Goal: Transaction & Acquisition: Purchase product/service

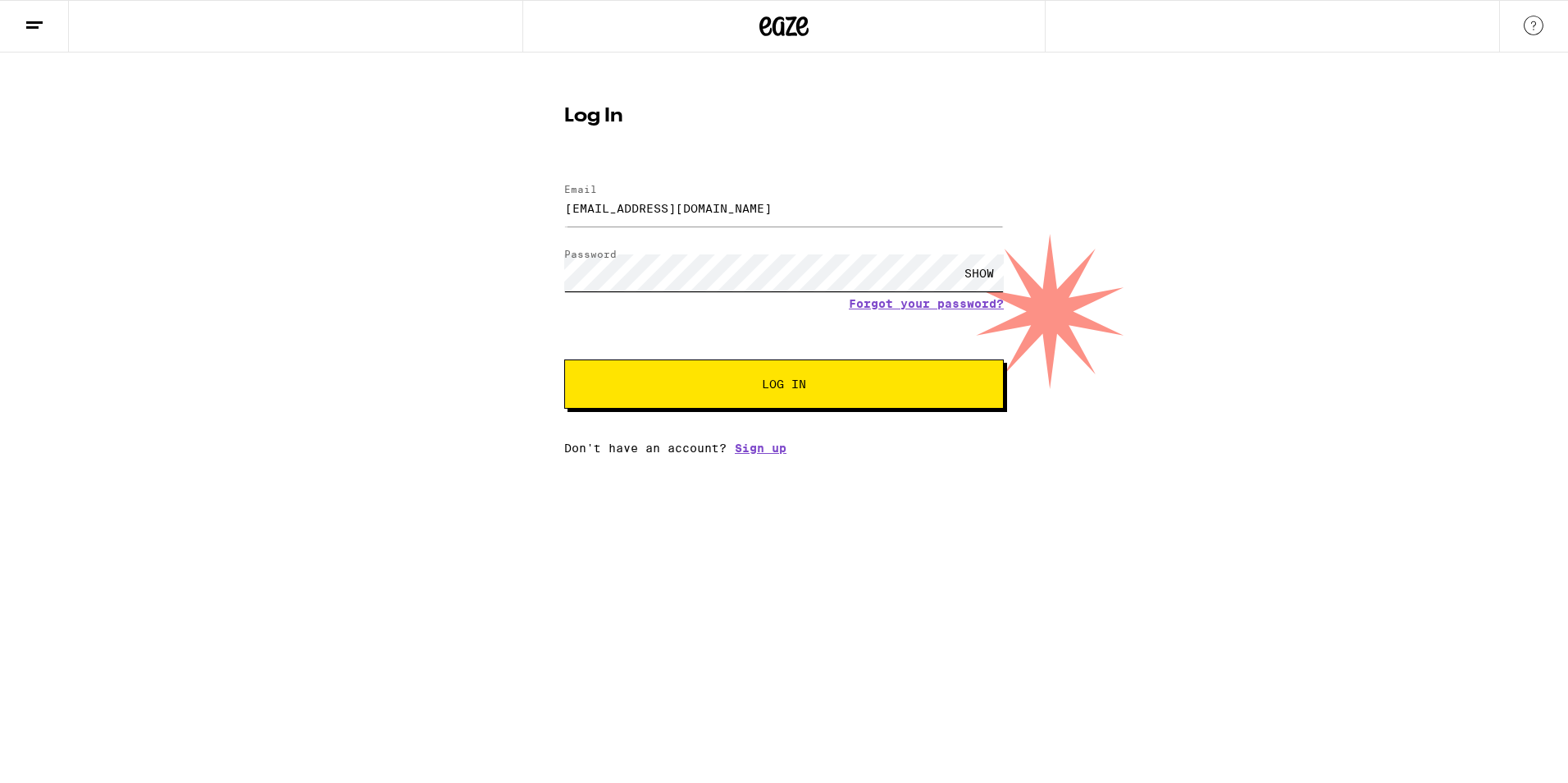
click at [565, 359] on button "Log In" at bounding box center [784, 383] width 440 height 49
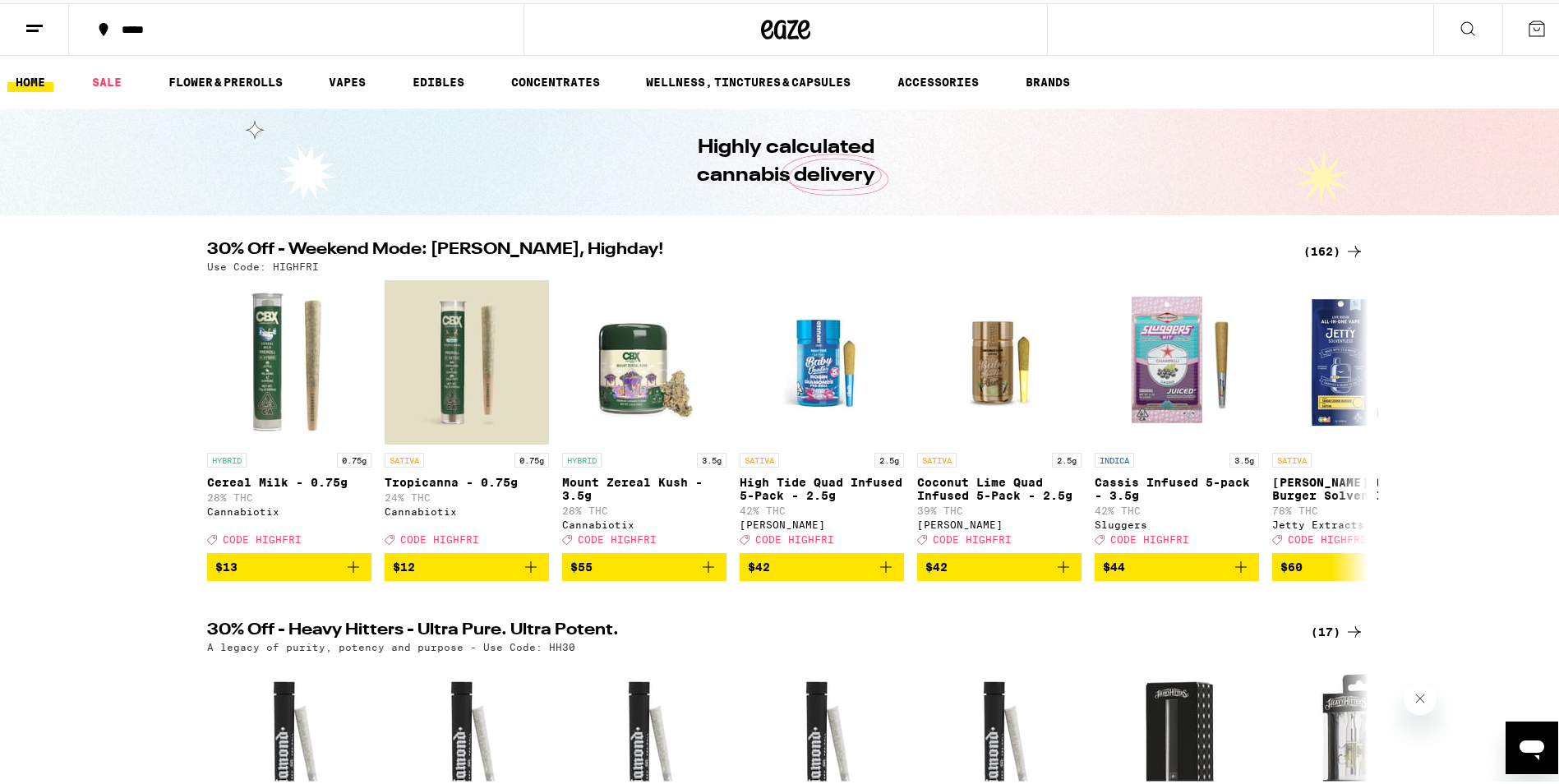
click at [101, 27] on icon at bounding box center [104, 26] width 9 height 13
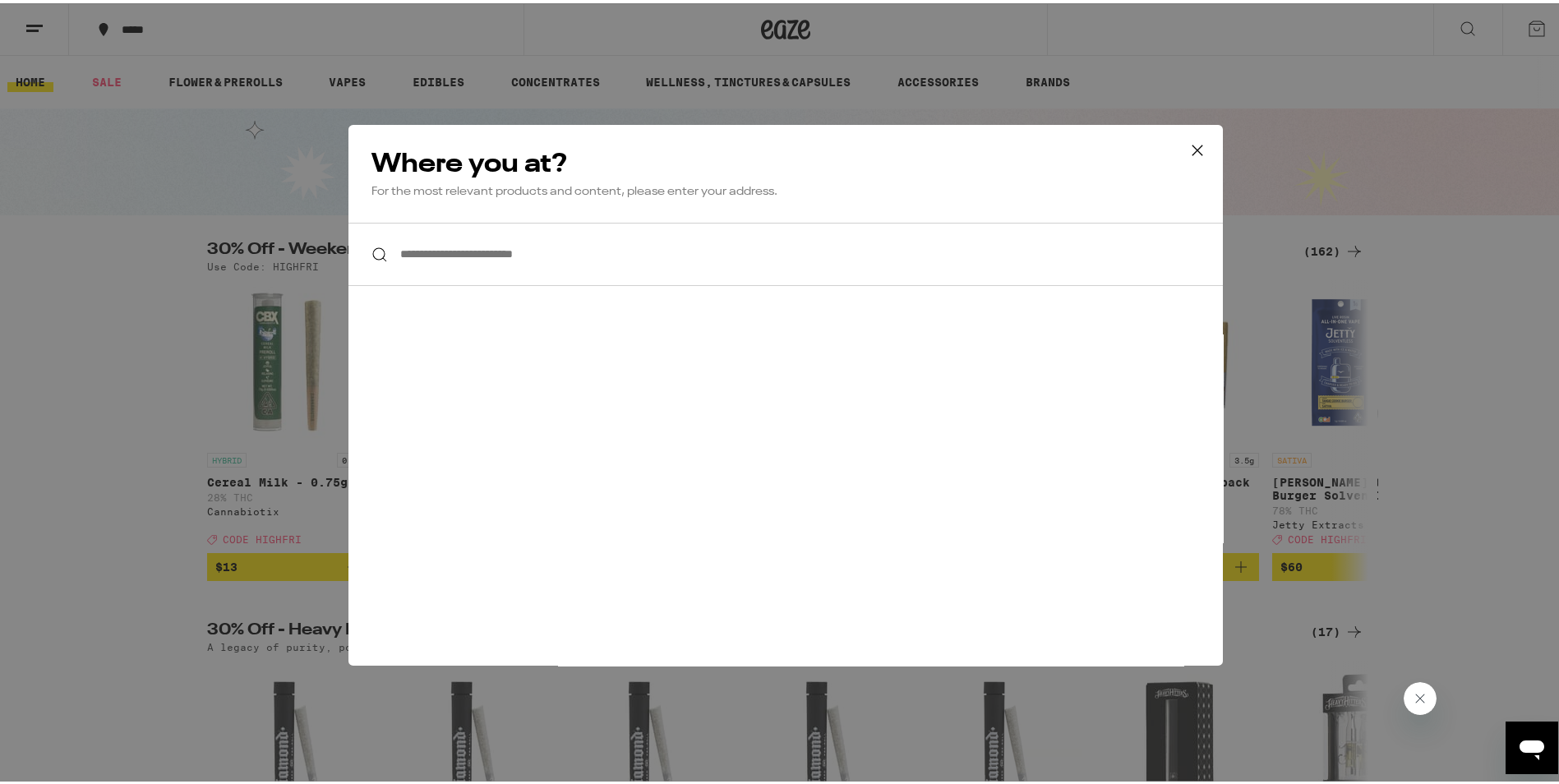
click at [531, 255] on input "**********" at bounding box center [785, 251] width 874 height 63
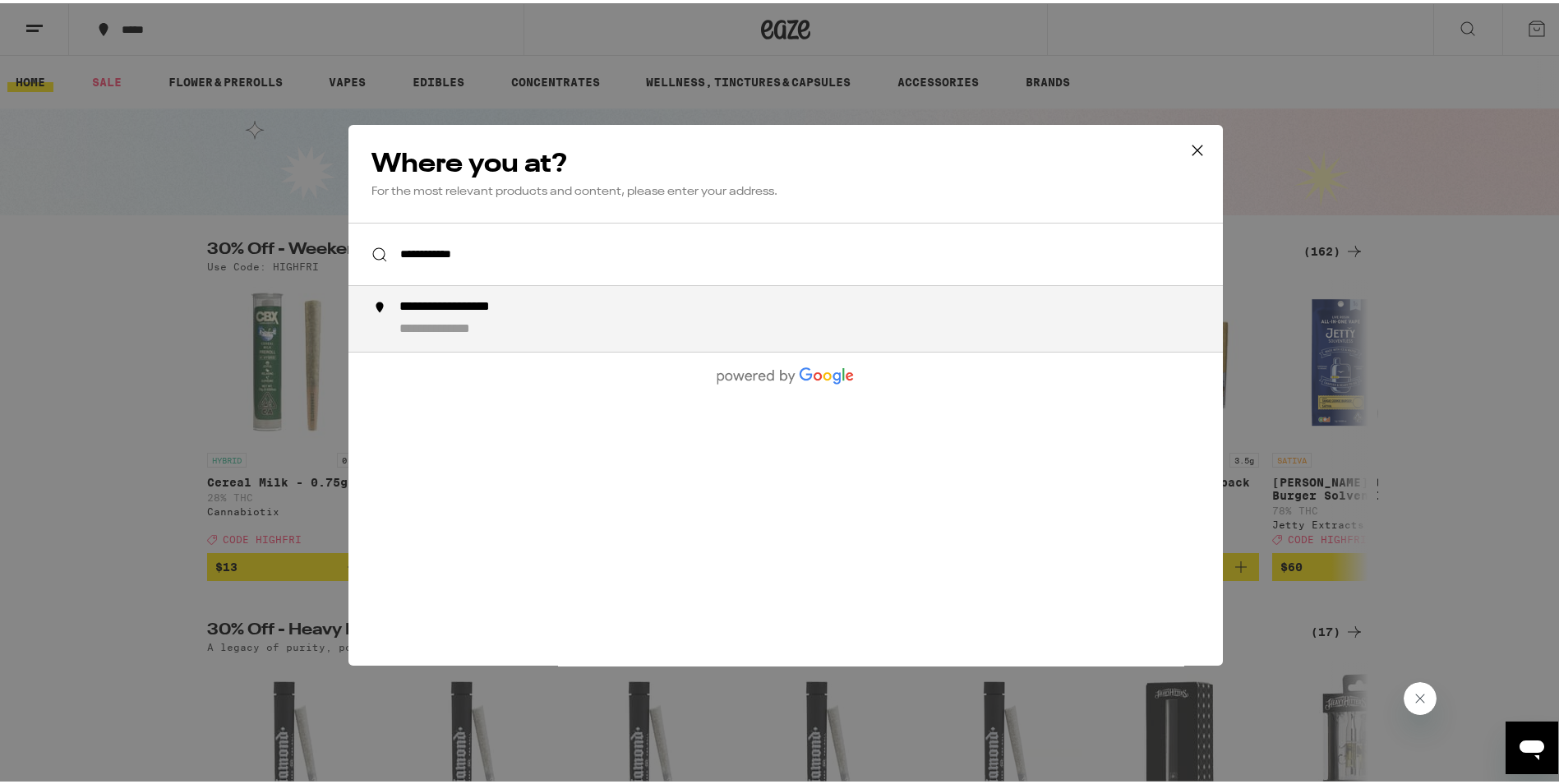
click at [527, 318] on div "**********" at bounding box center [819, 315] width 838 height 39
type input "**********"
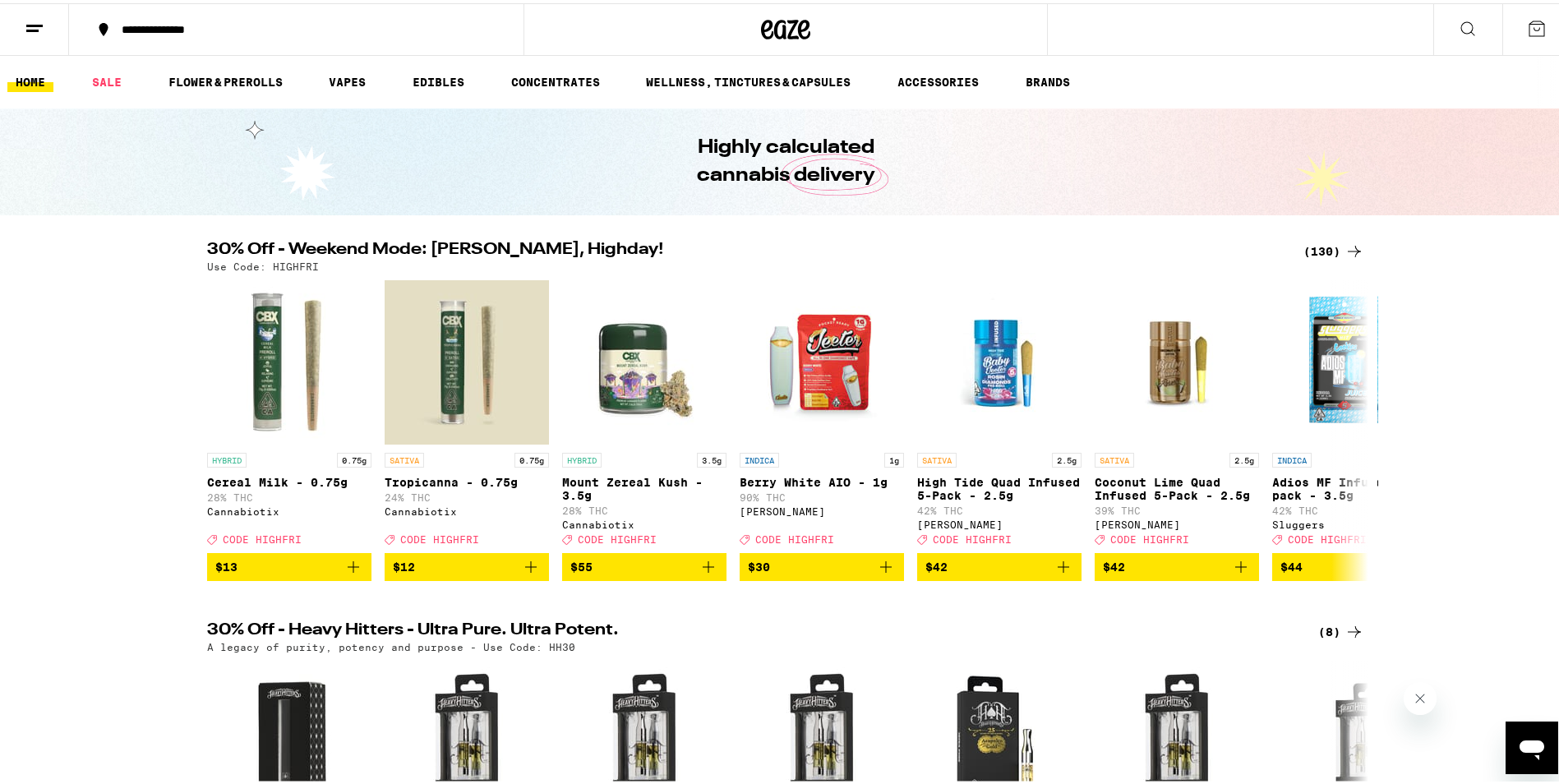
click at [1325, 252] on div "(130)" at bounding box center [1333, 248] width 60 height 20
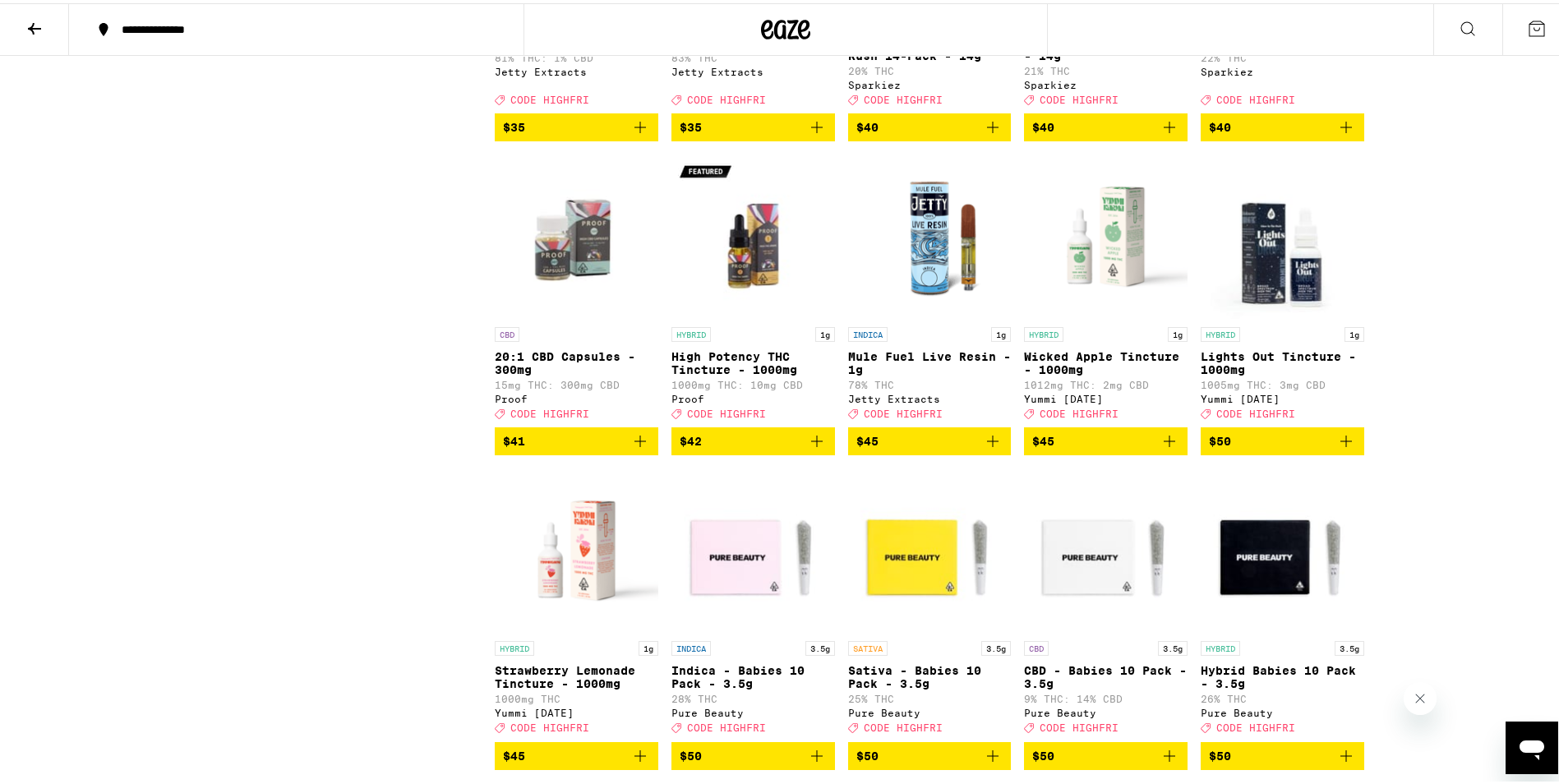
scroll to position [7221, 0]
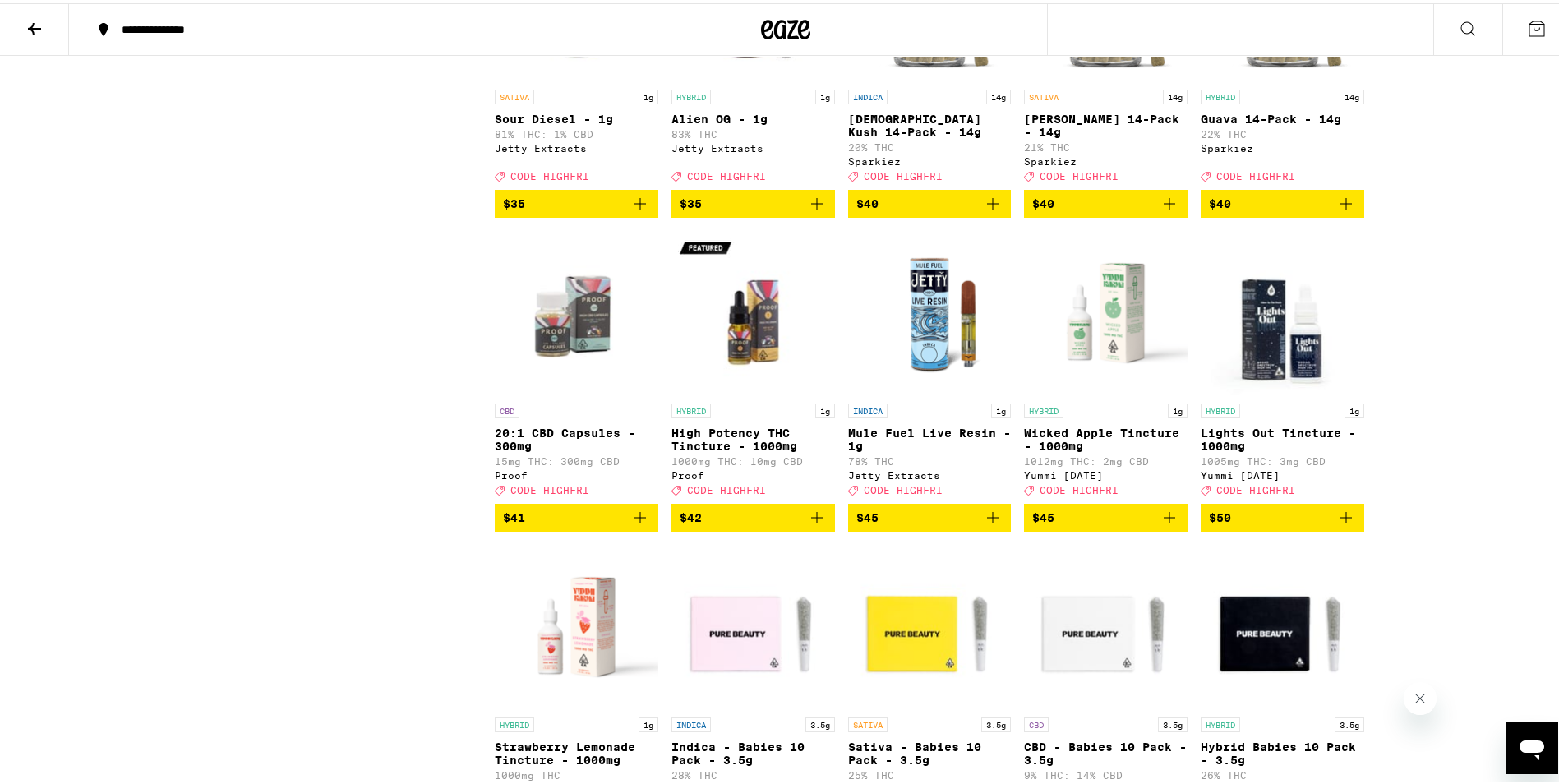
click at [1341, 206] on icon "Add to bag" at bounding box center [1346, 201] width 11 height 11
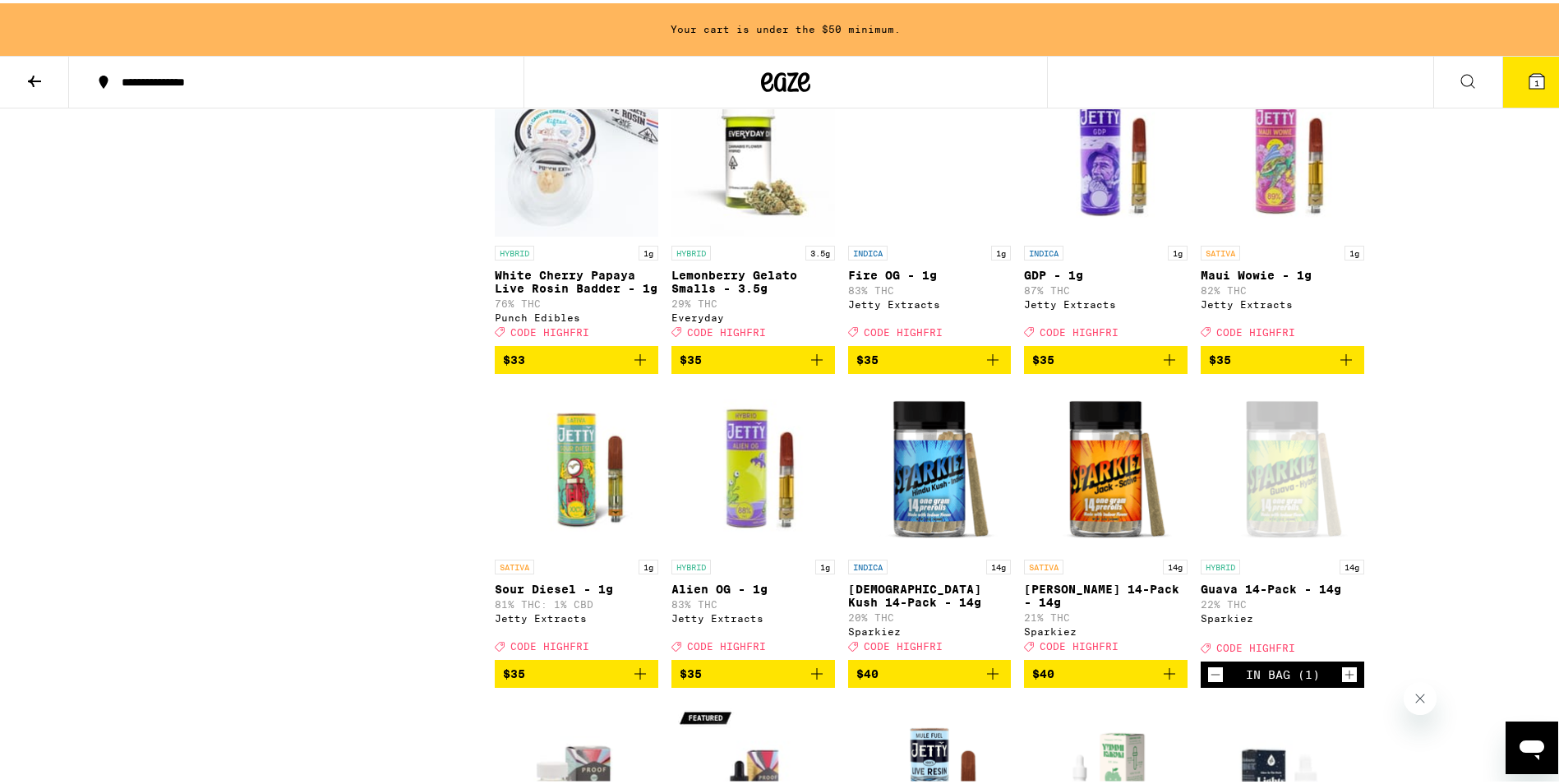
scroll to position [6772, 0]
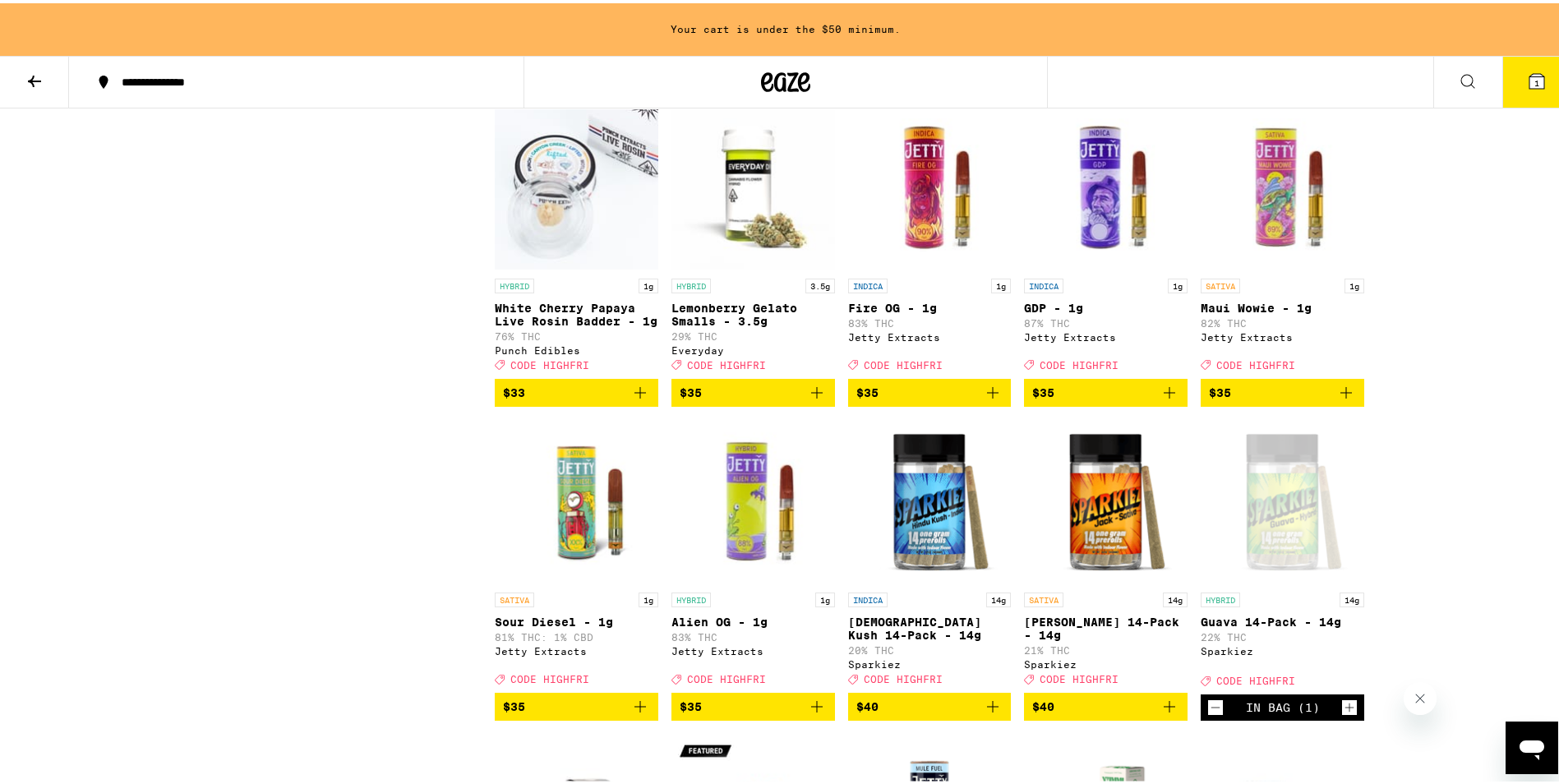
click at [815, 399] on icon "Add to bag" at bounding box center [817, 389] width 20 height 20
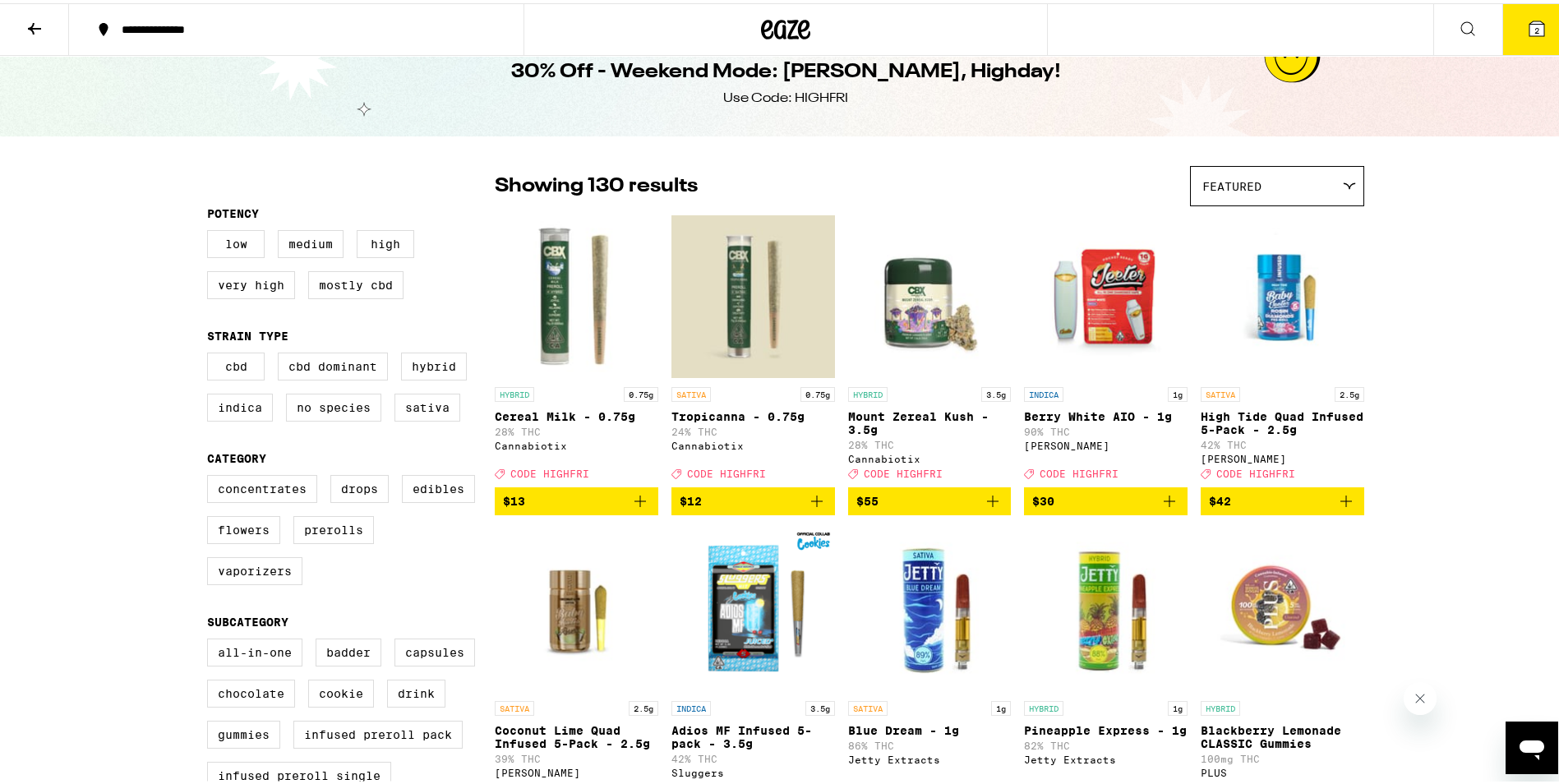
scroll to position [0, 0]
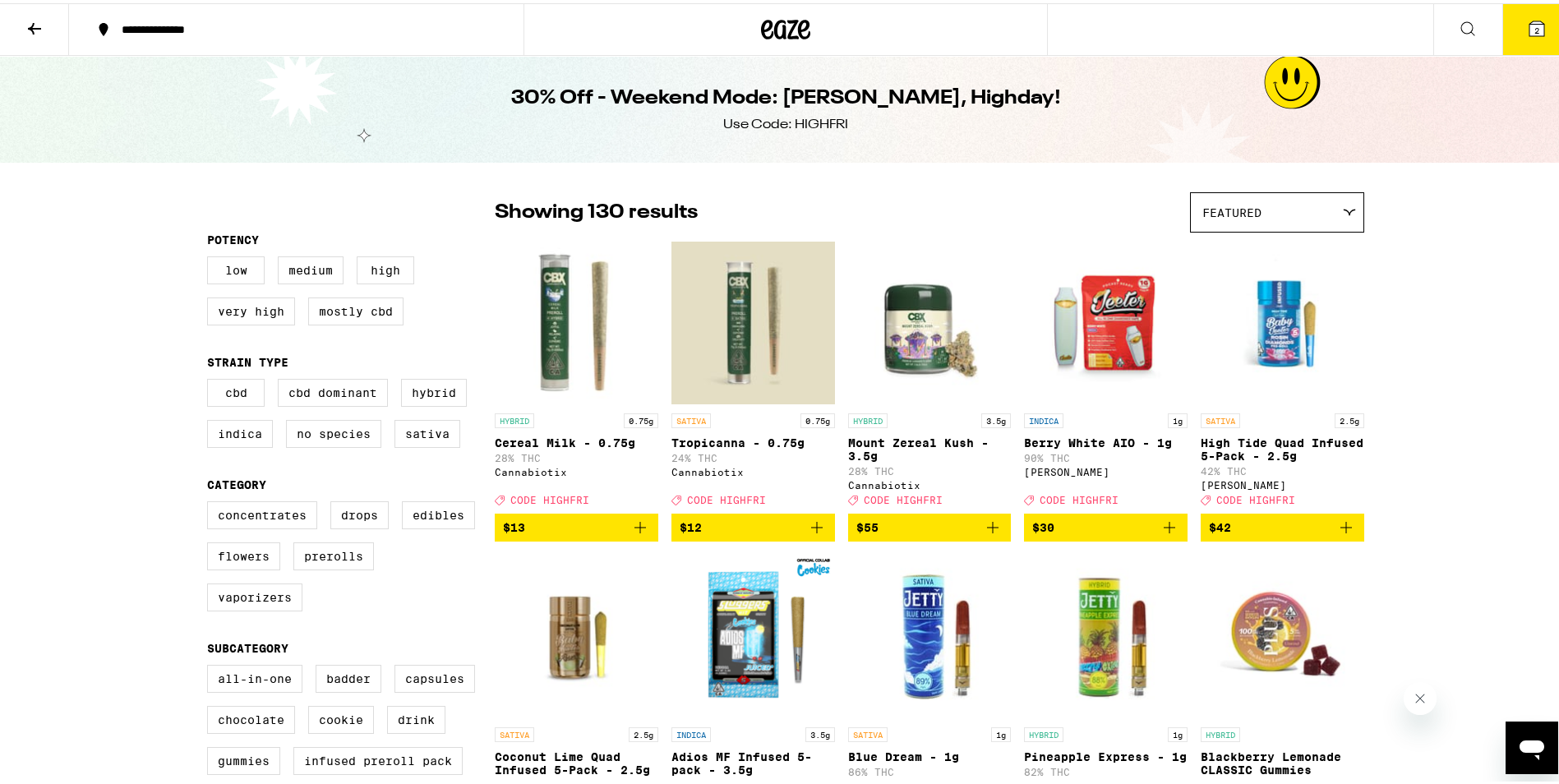
click at [25, 33] on icon at bounding box center [34, 25] width 20 height 20
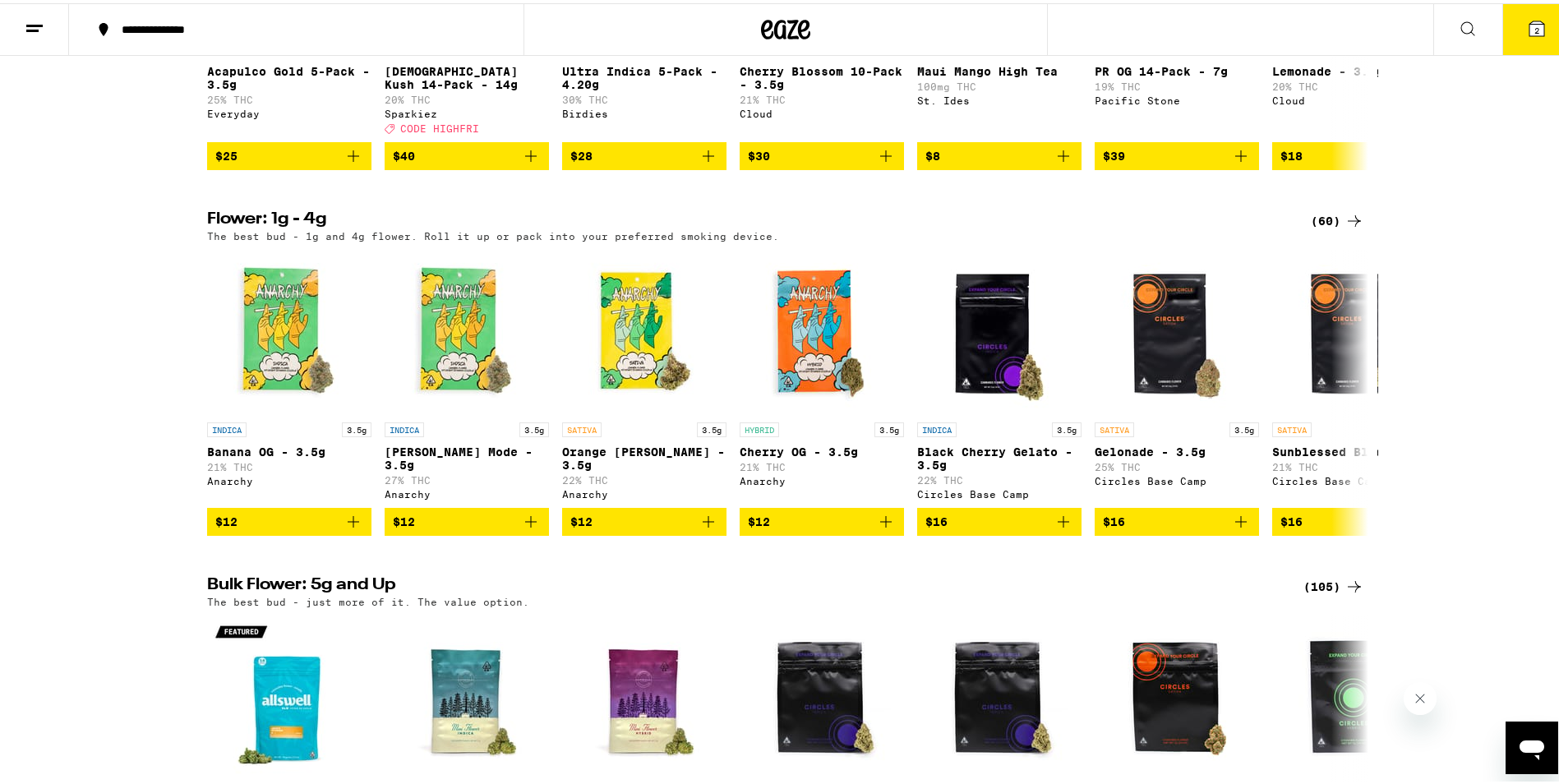
scroll to position [1629, 0]
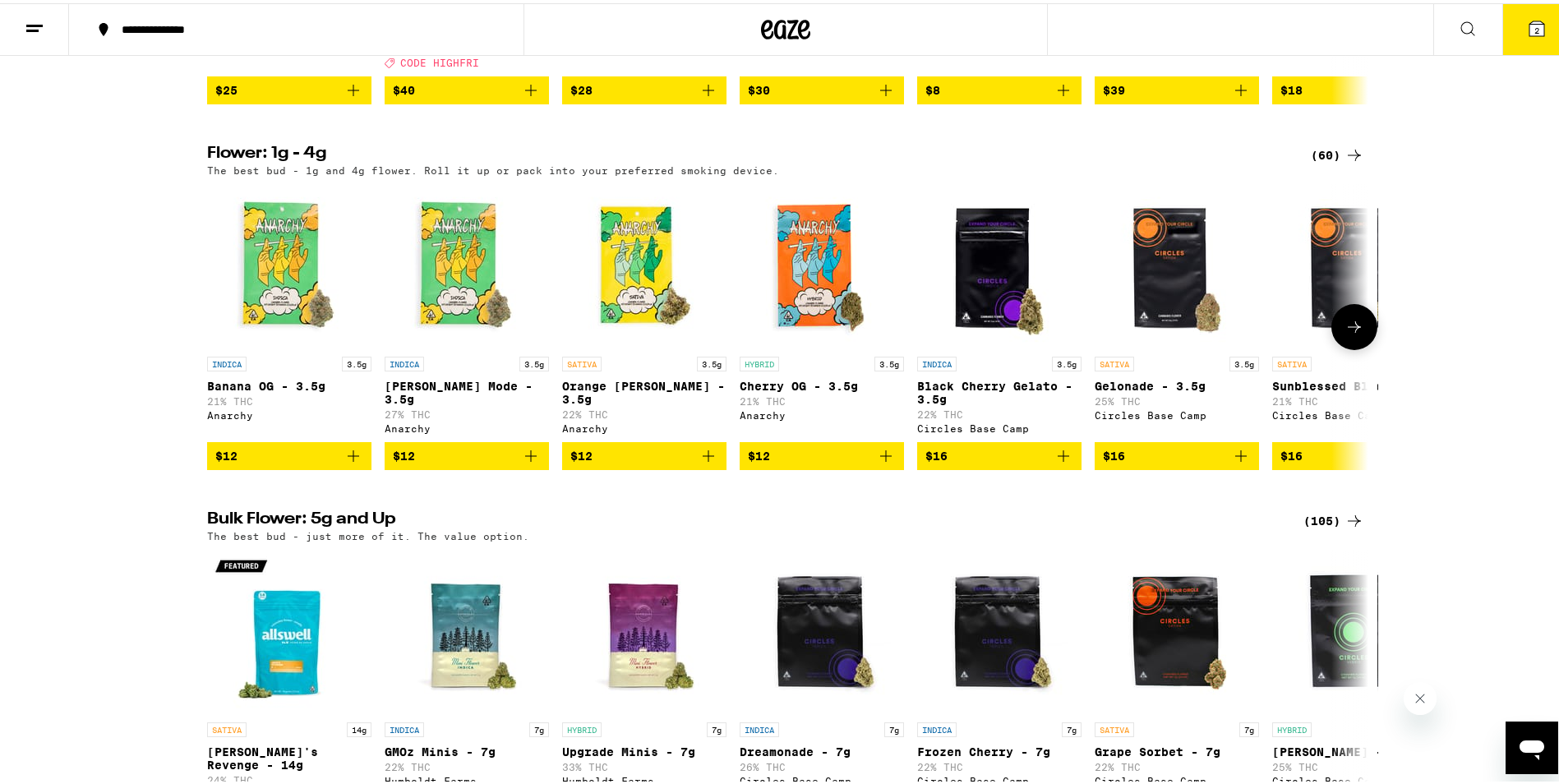
click at [1347, 333] on icon at bounding box center [1354, 323] width 20 height 20
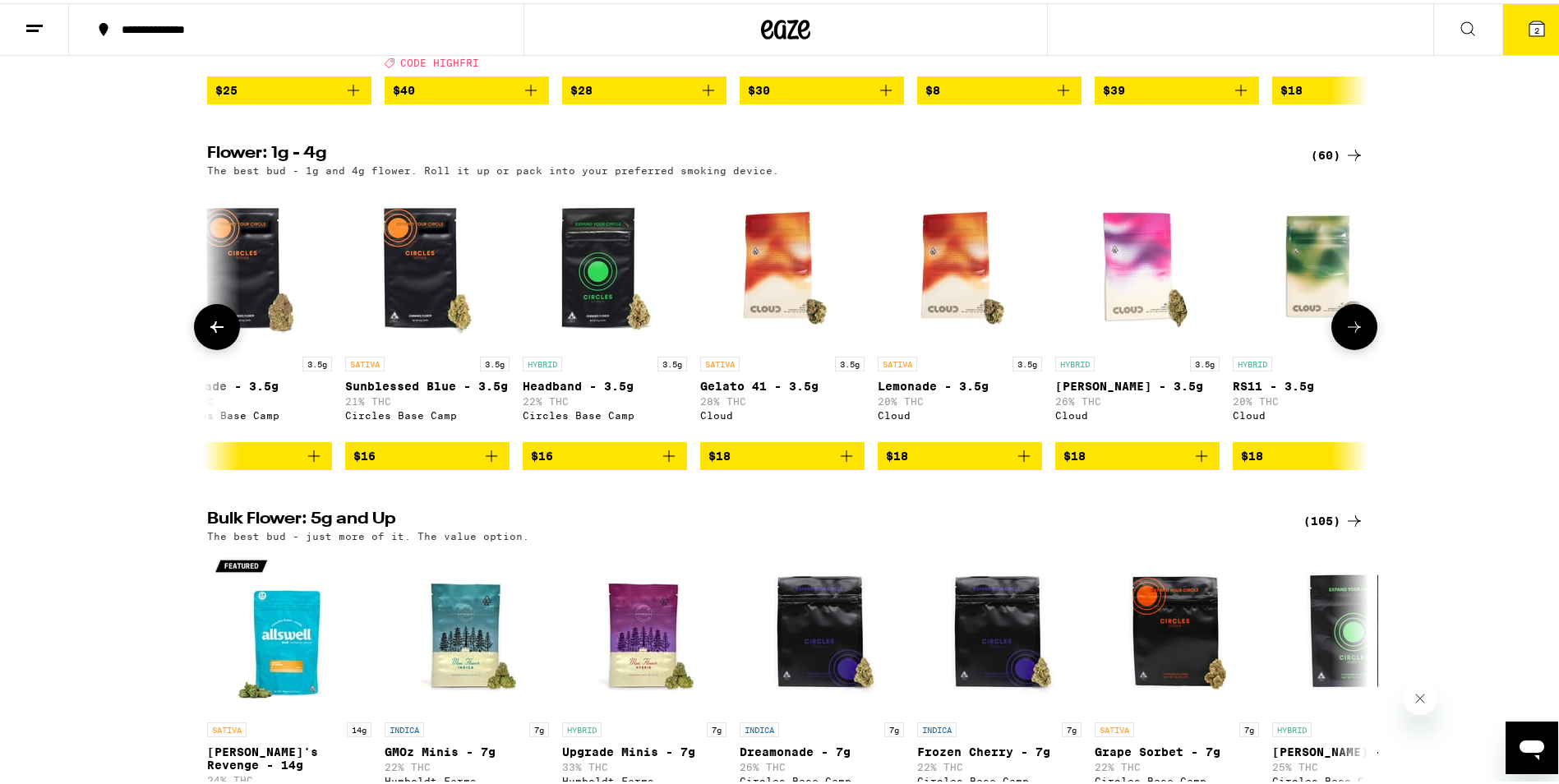
scroll to position [0, 978]
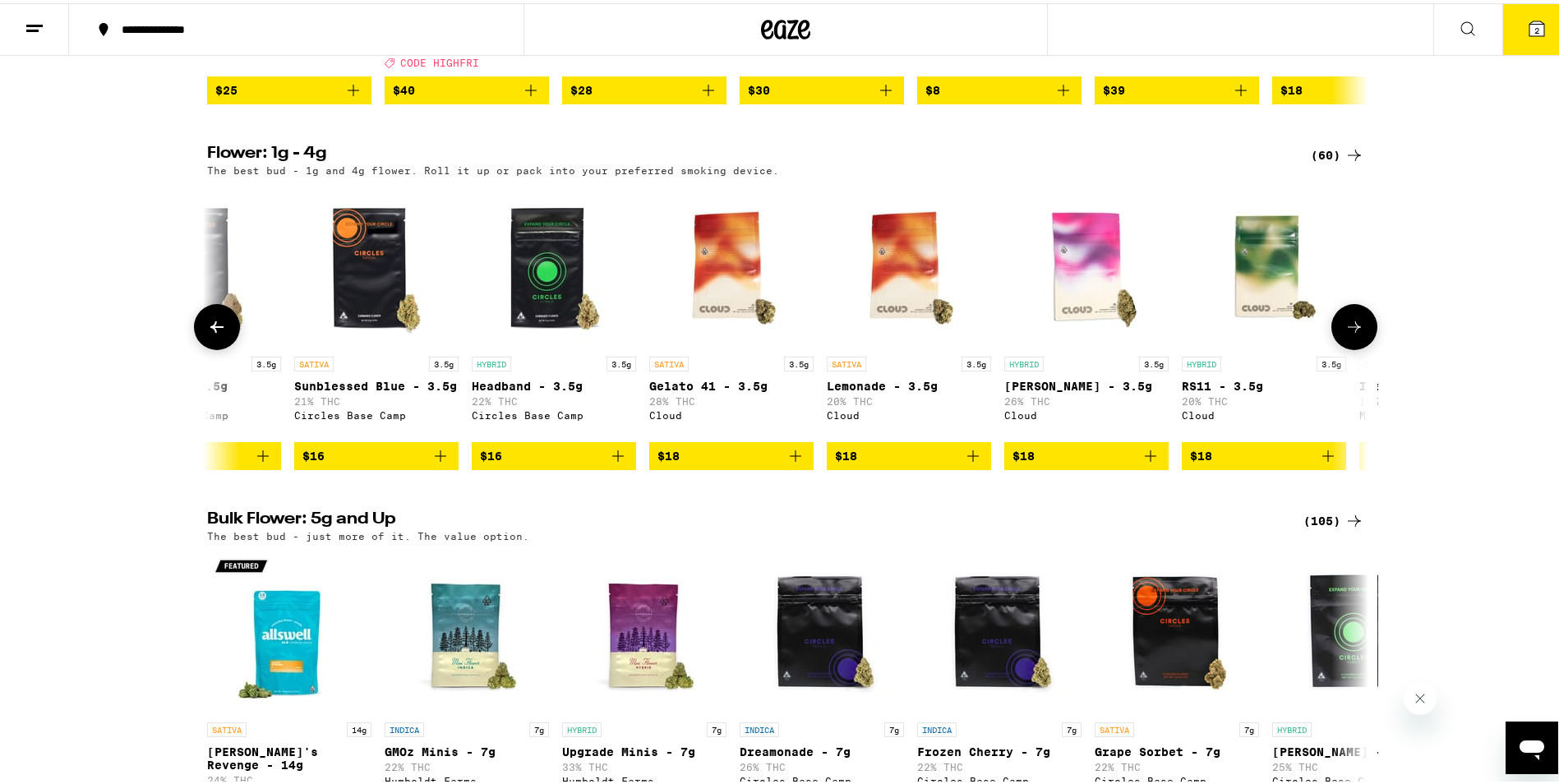
click at [1347, 333] on icon at bounding box center [1354, 323] width 20 height 20
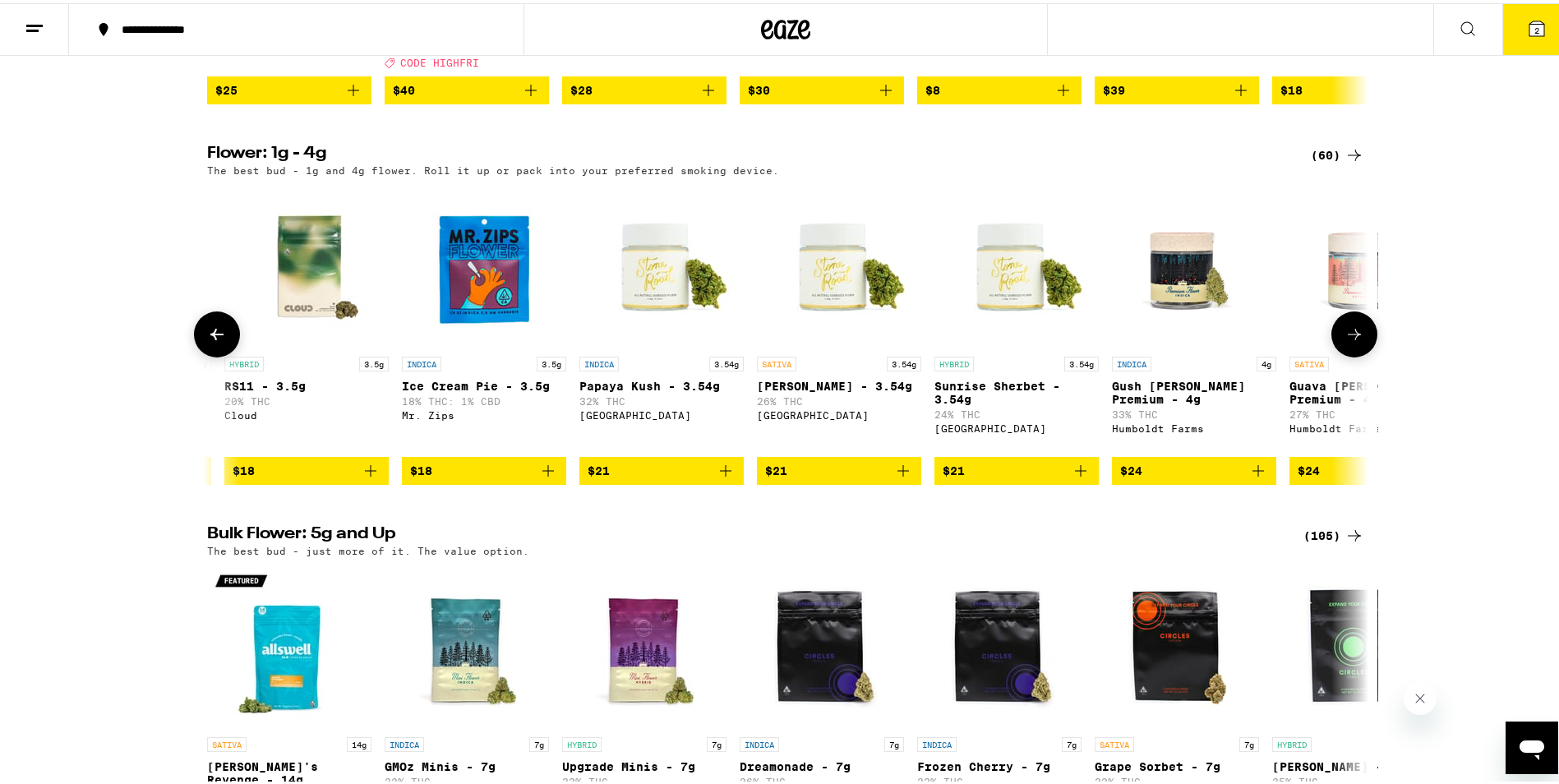
scroll to position [0, 1956]
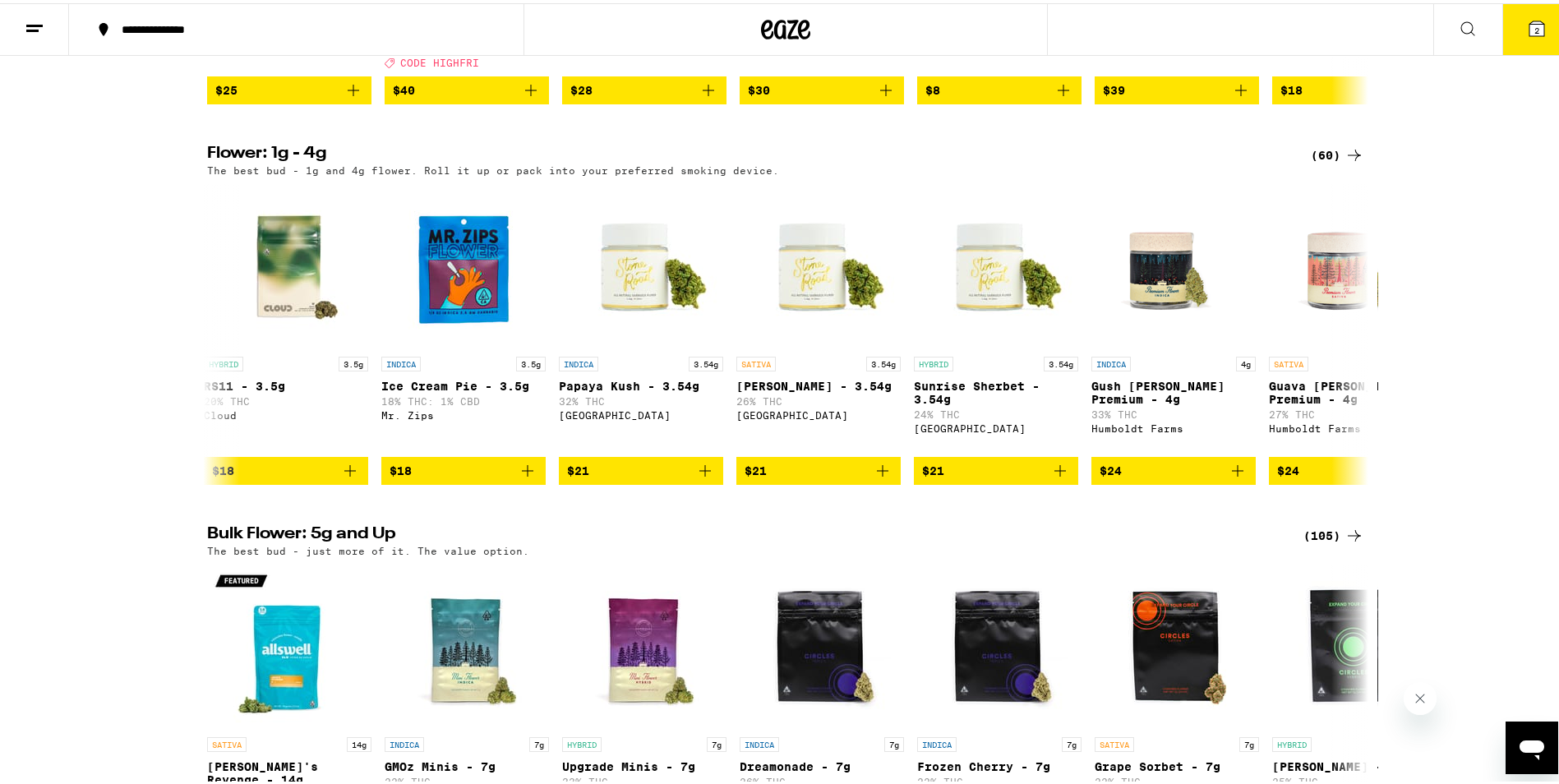
click at [1330, 542] on div "(105)" at bounding box center [1333, 532] width 60 height 20
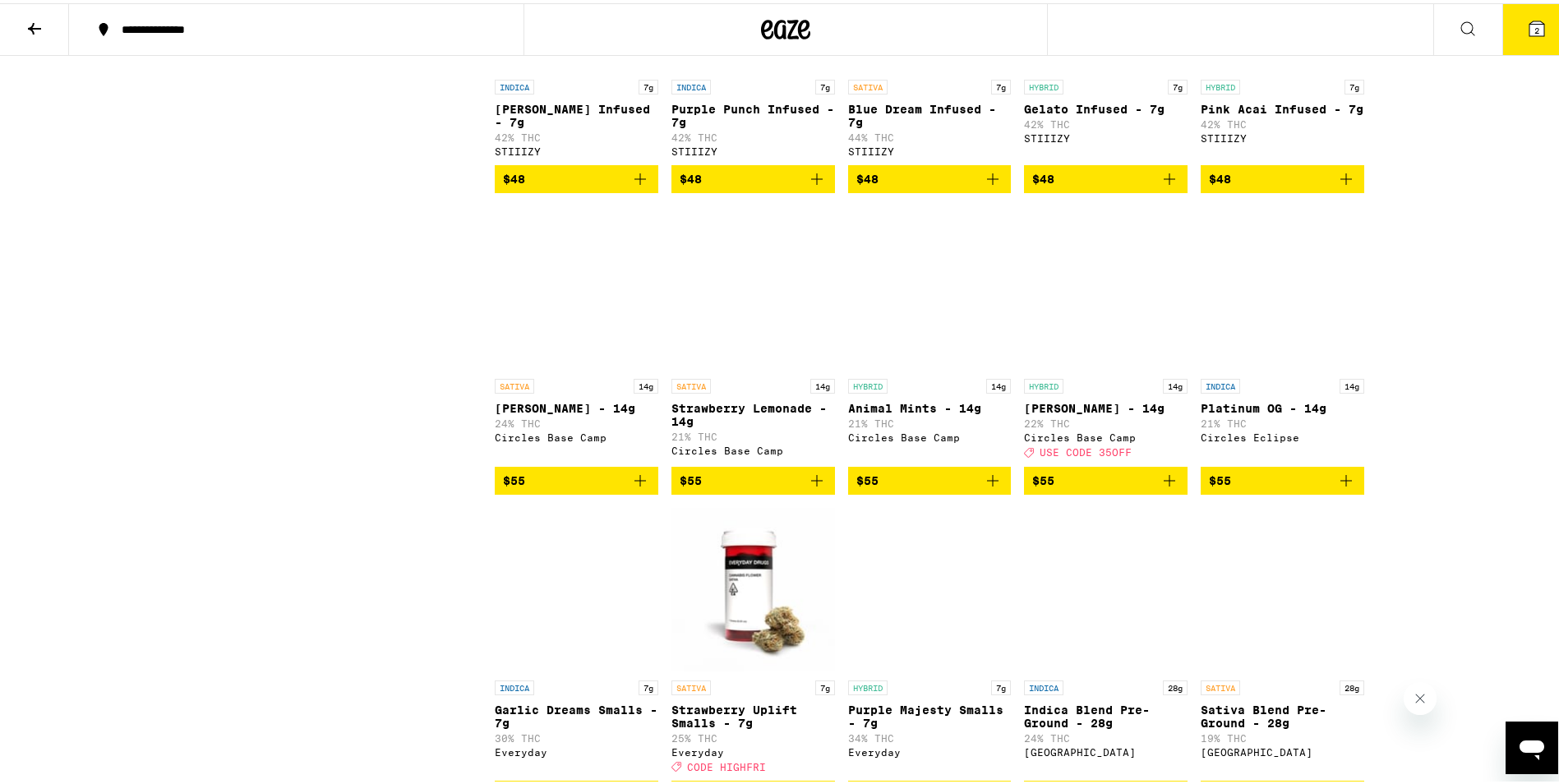
scroll to position [2778, 0]
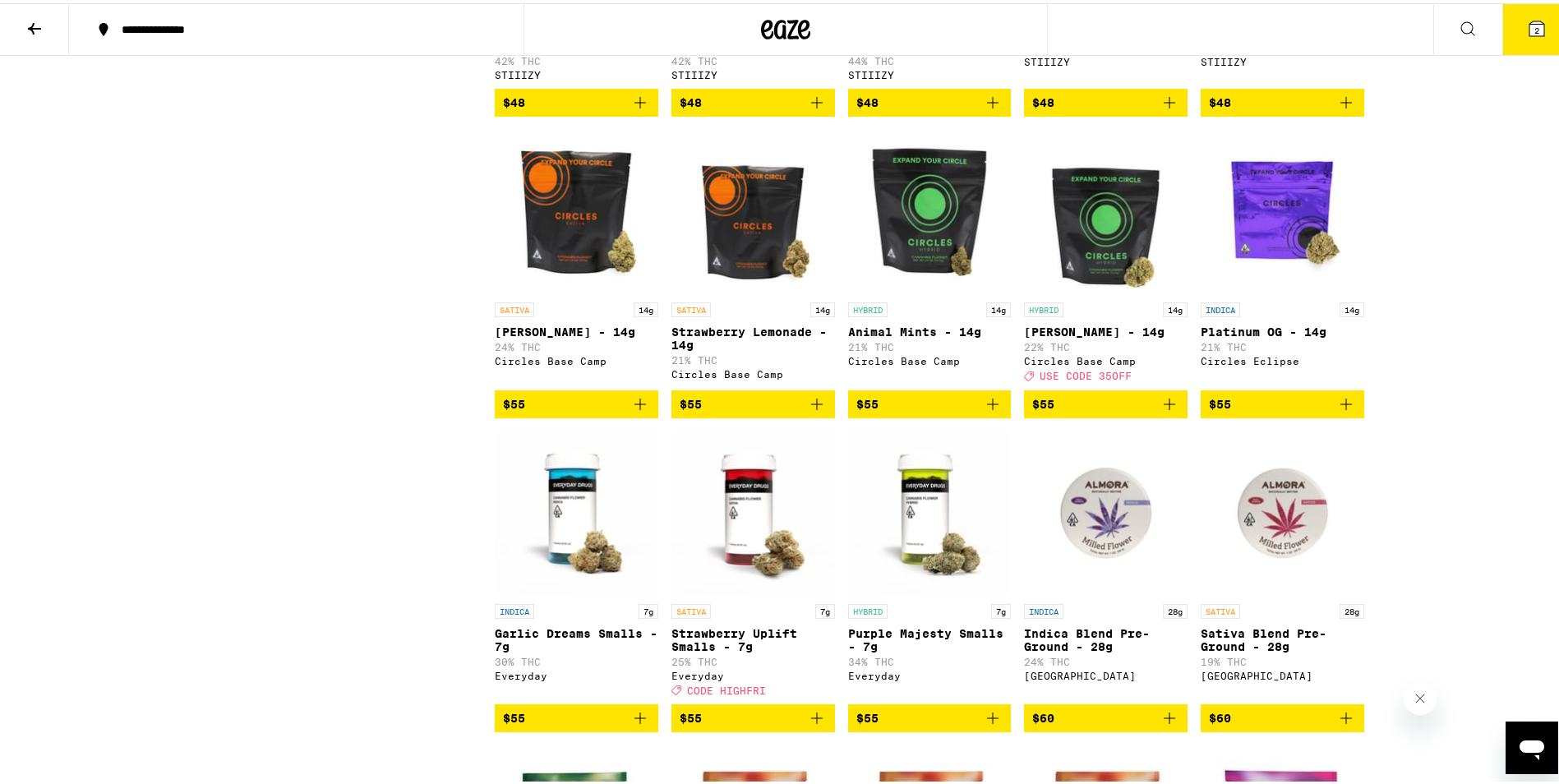
click at [632, 411] on icon "Add to bag" at bounding box center [640, 400] width 20 height 20
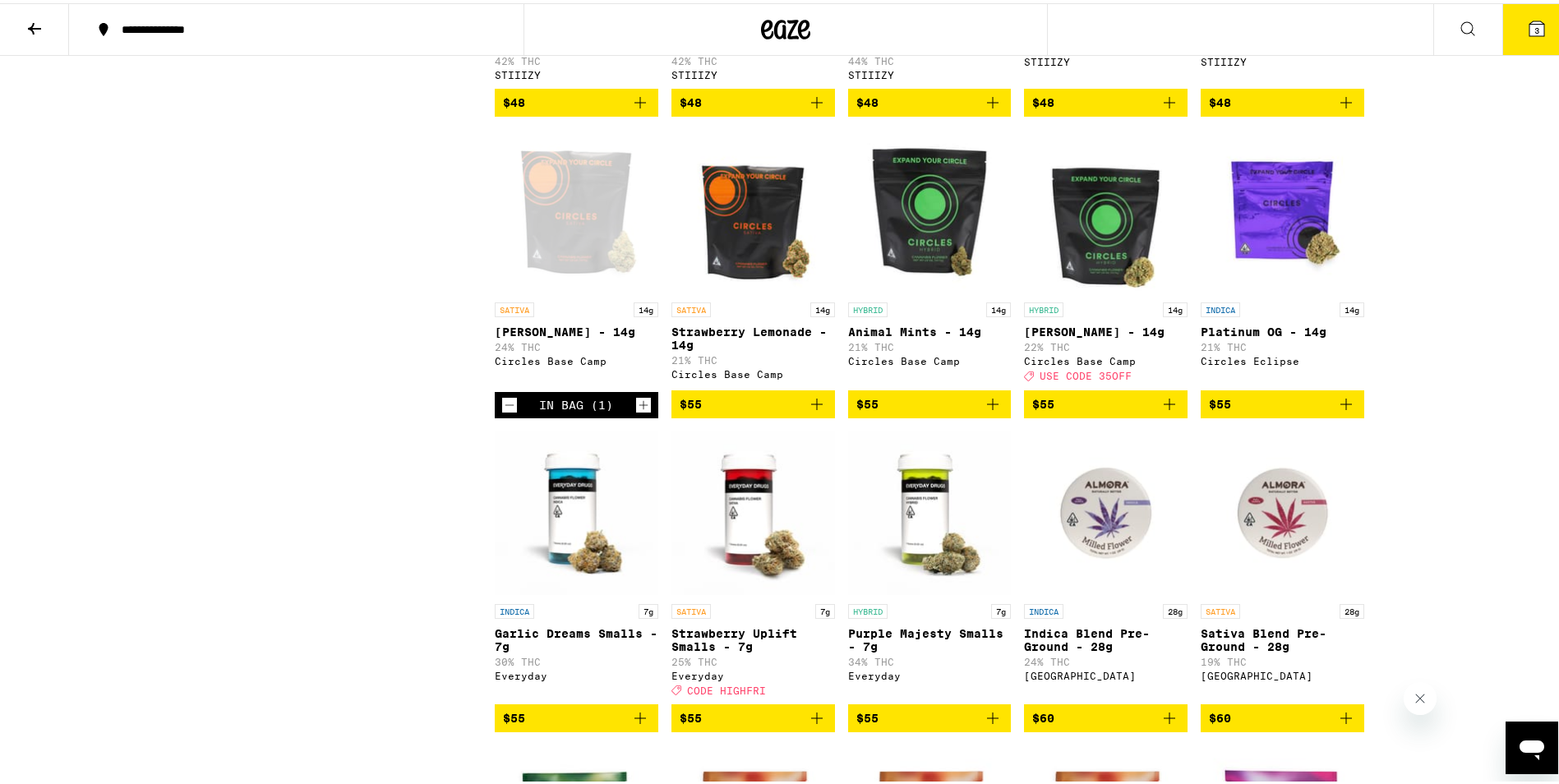
click at [36, 32] on icon at bounding box center [34, 25] width 20 height 20
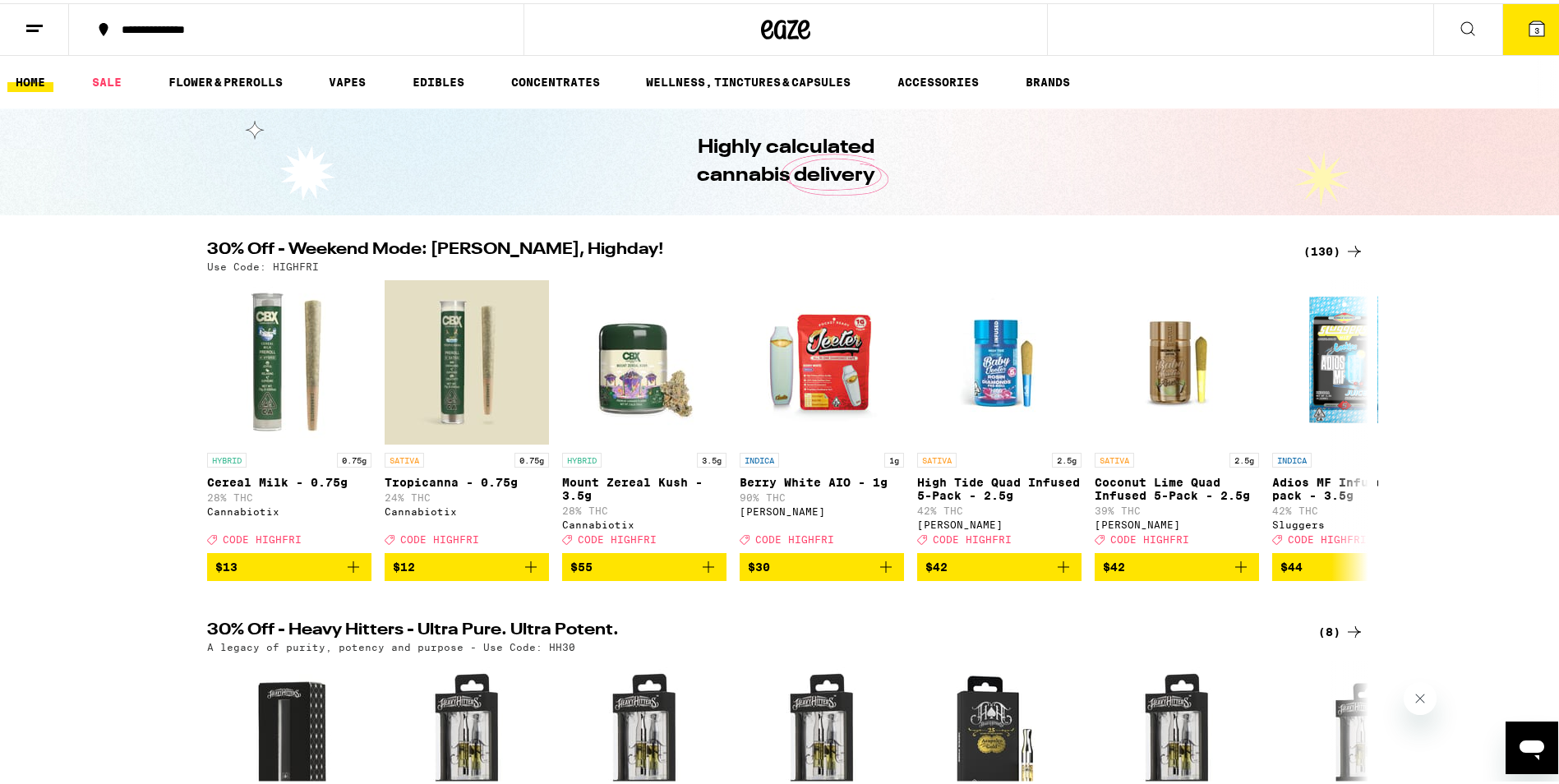
click at [1527, 33] on icon at bounding box center [1537, 25] width 20 height 20
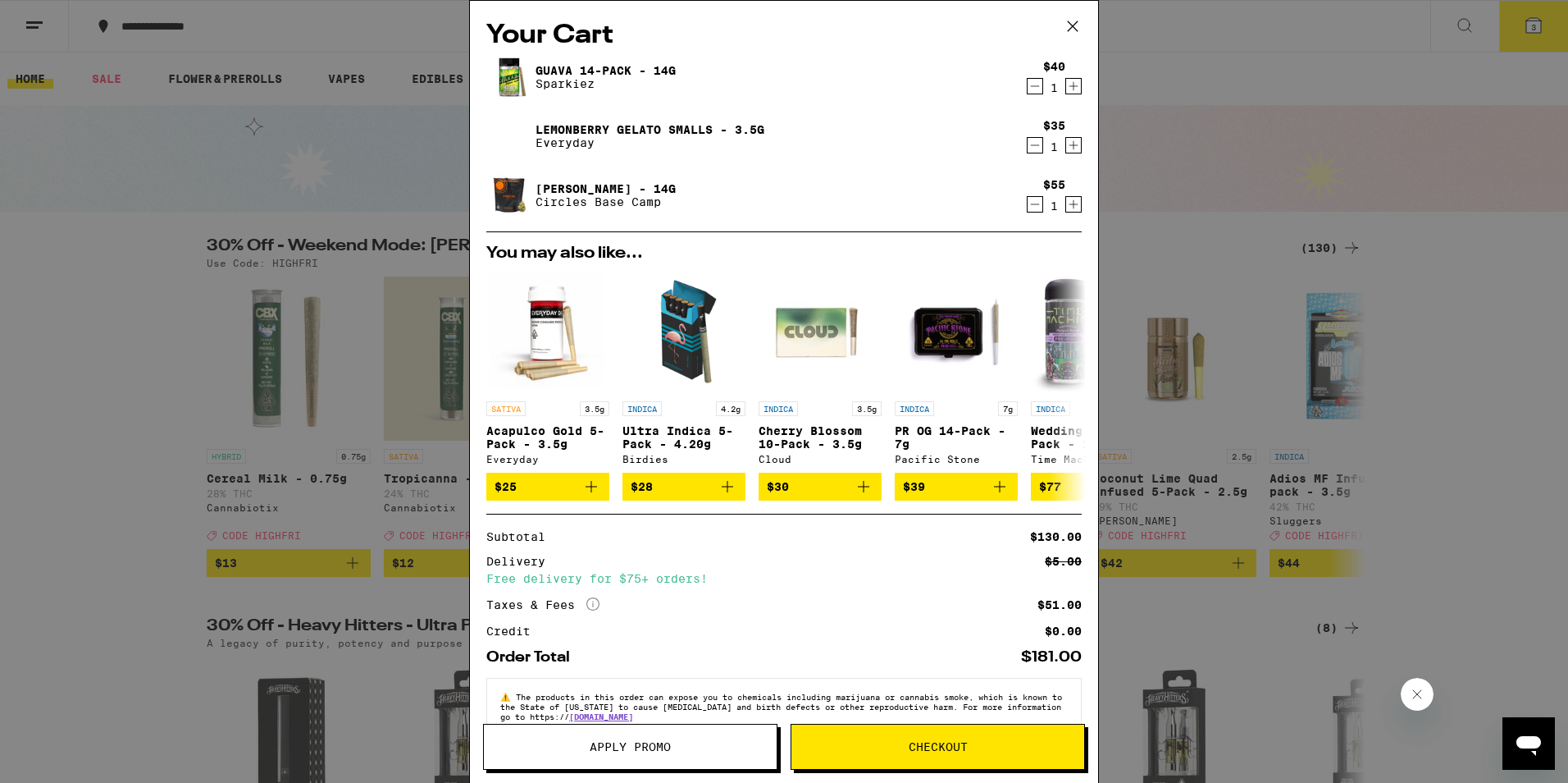
click at [1028, 144] on icon "Decrement" at bounding box center [1035, 145] width 15 height 19
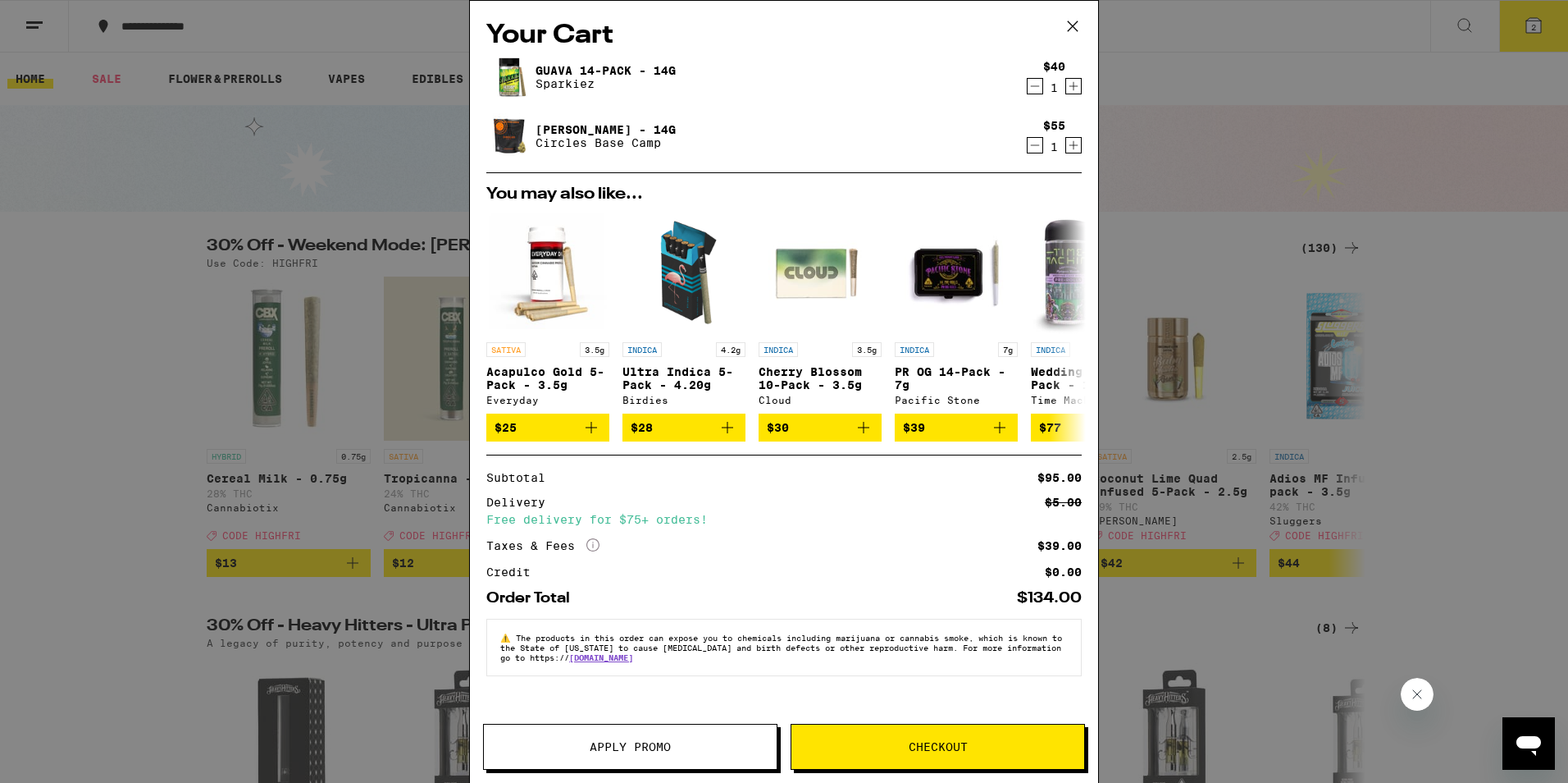
click at [645, 745] on span "Apply Promo" at bounding box center [631, 747] width 82 height 11
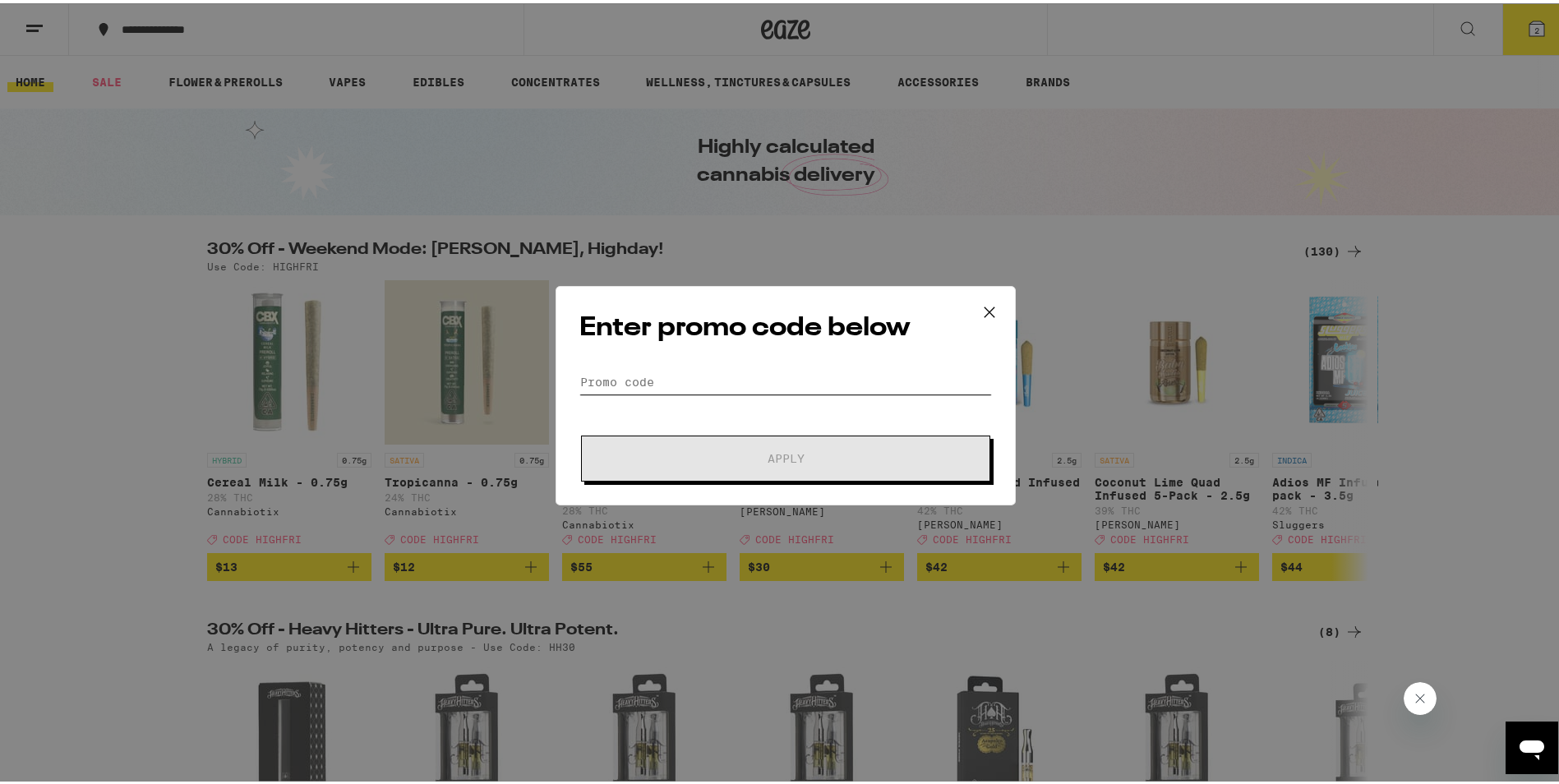
click at [727, 374] on input "Promo Code" at bounding box center [786, 379] width 413 height 25
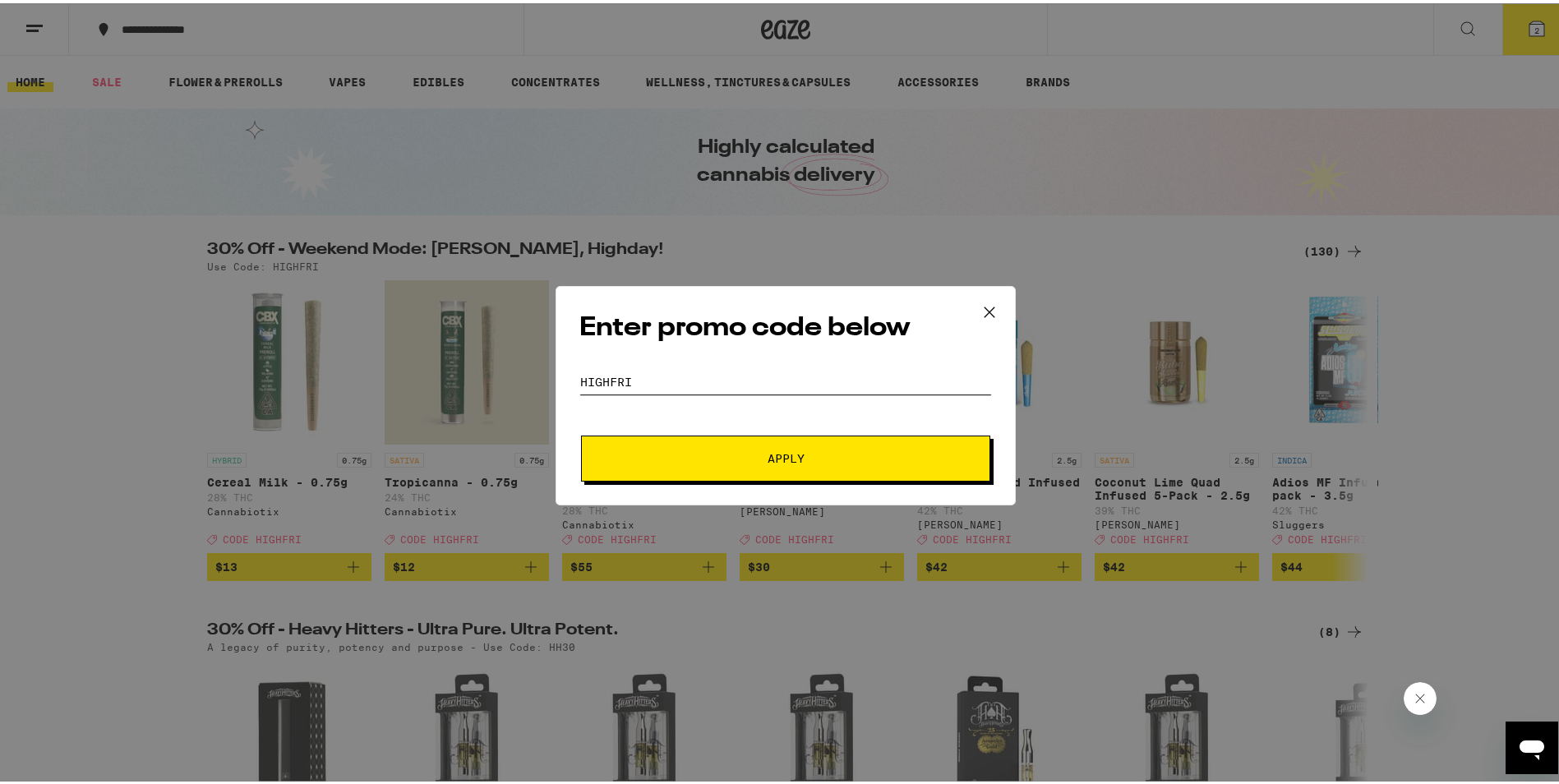
type input "highfri"
click at [581, 432] on button "Apply" at bounding box center [785, 455] width 410 height 46
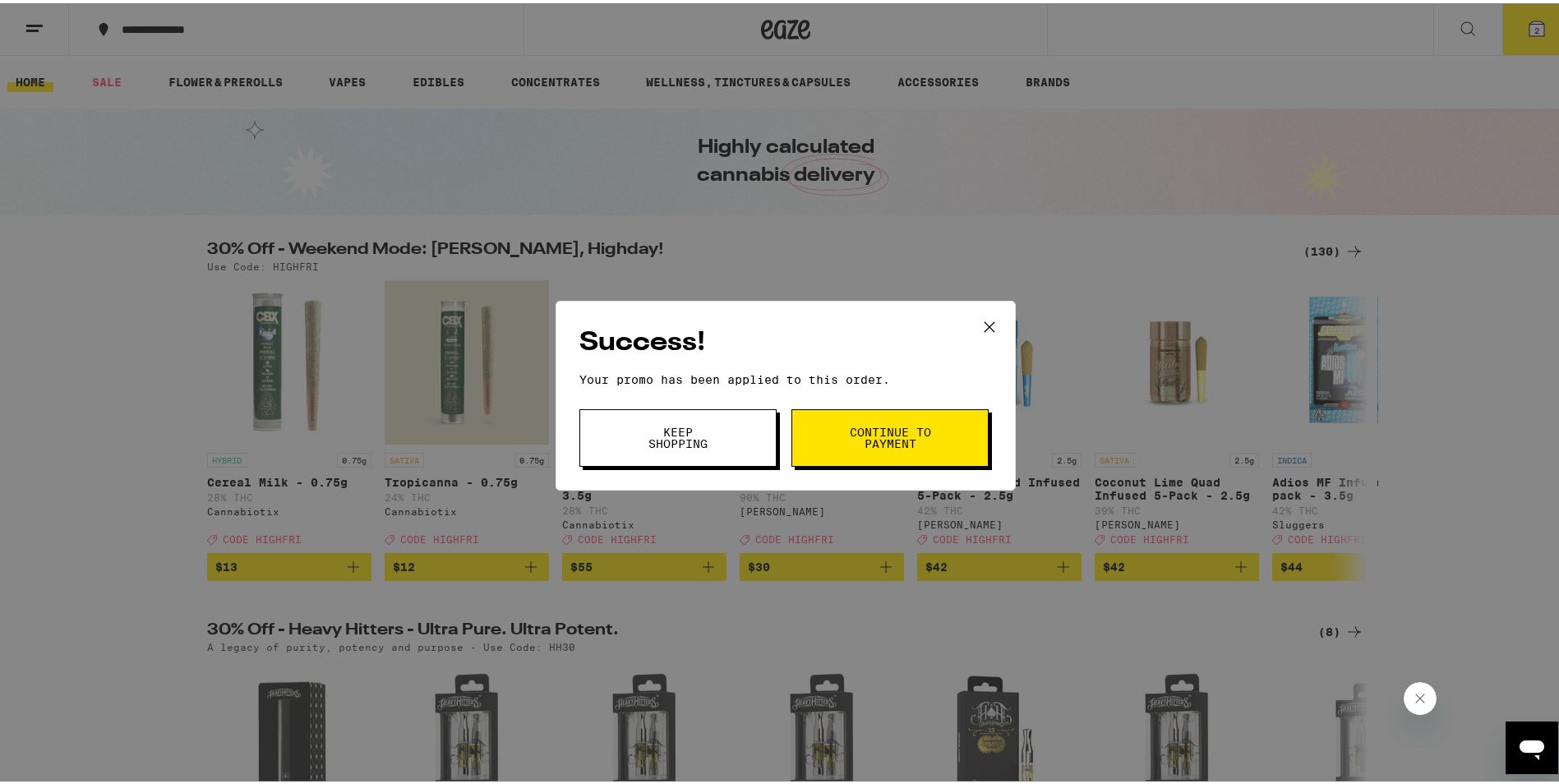
click at [900, 430] on span "Continue to payment" at bounding box center [890, 435] width 84 height 23
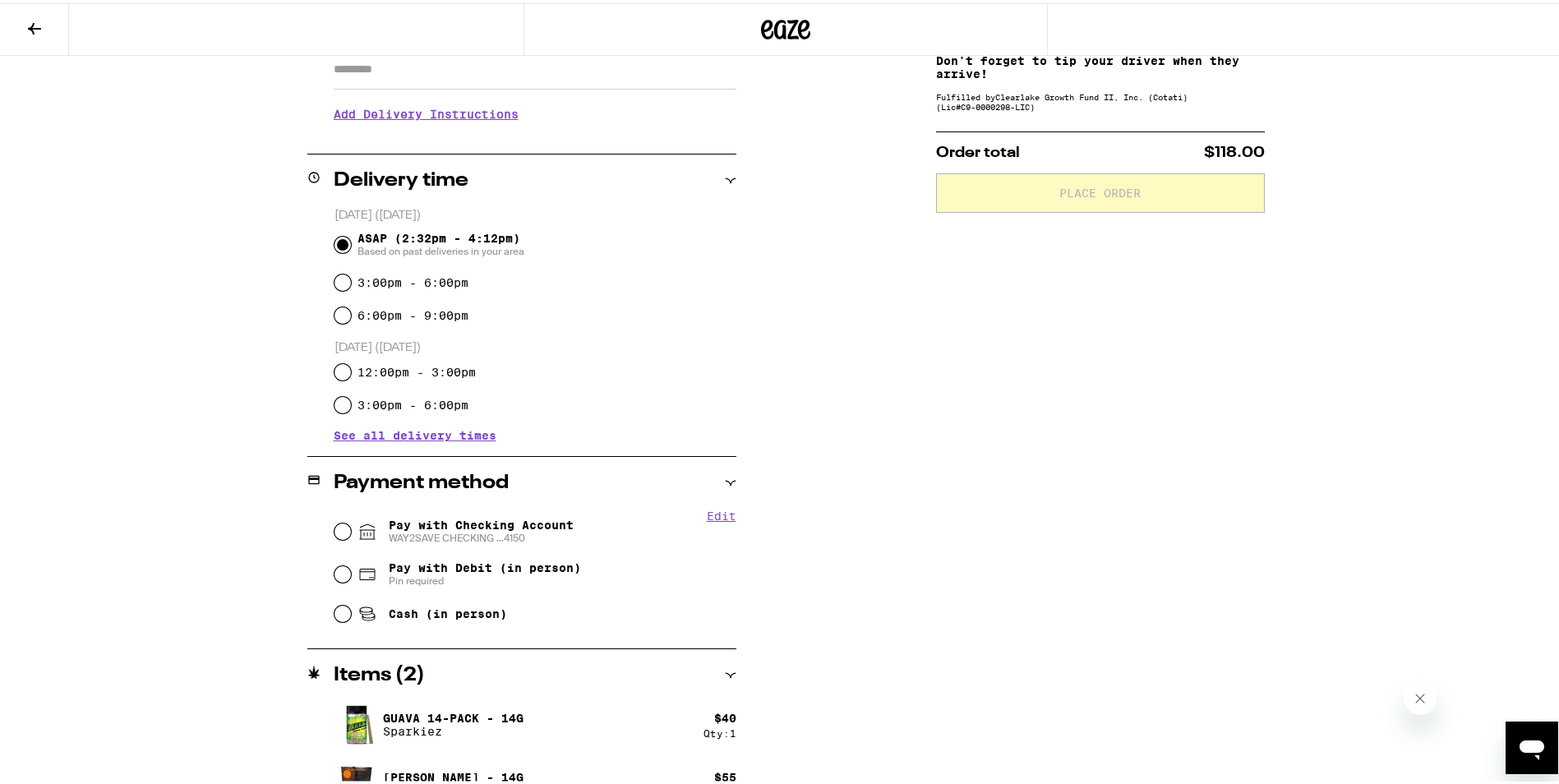
scroll to position [340, 0]
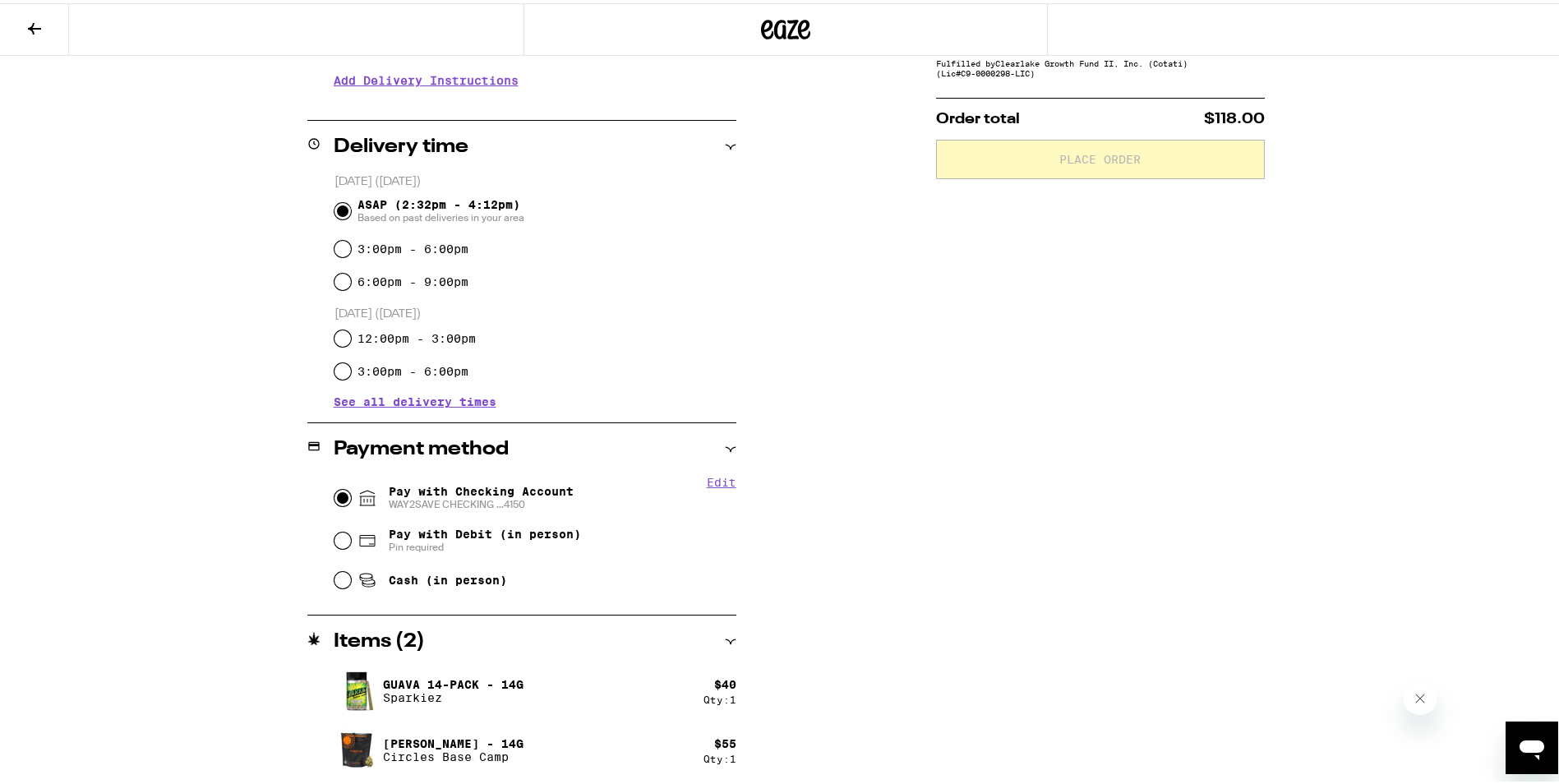
click at [339, 500] on input "Pay with Checking Account WAY2SAVE CHECKING ...4150" at bounding box center [343, 495] width 17 height 17
radio input "true"
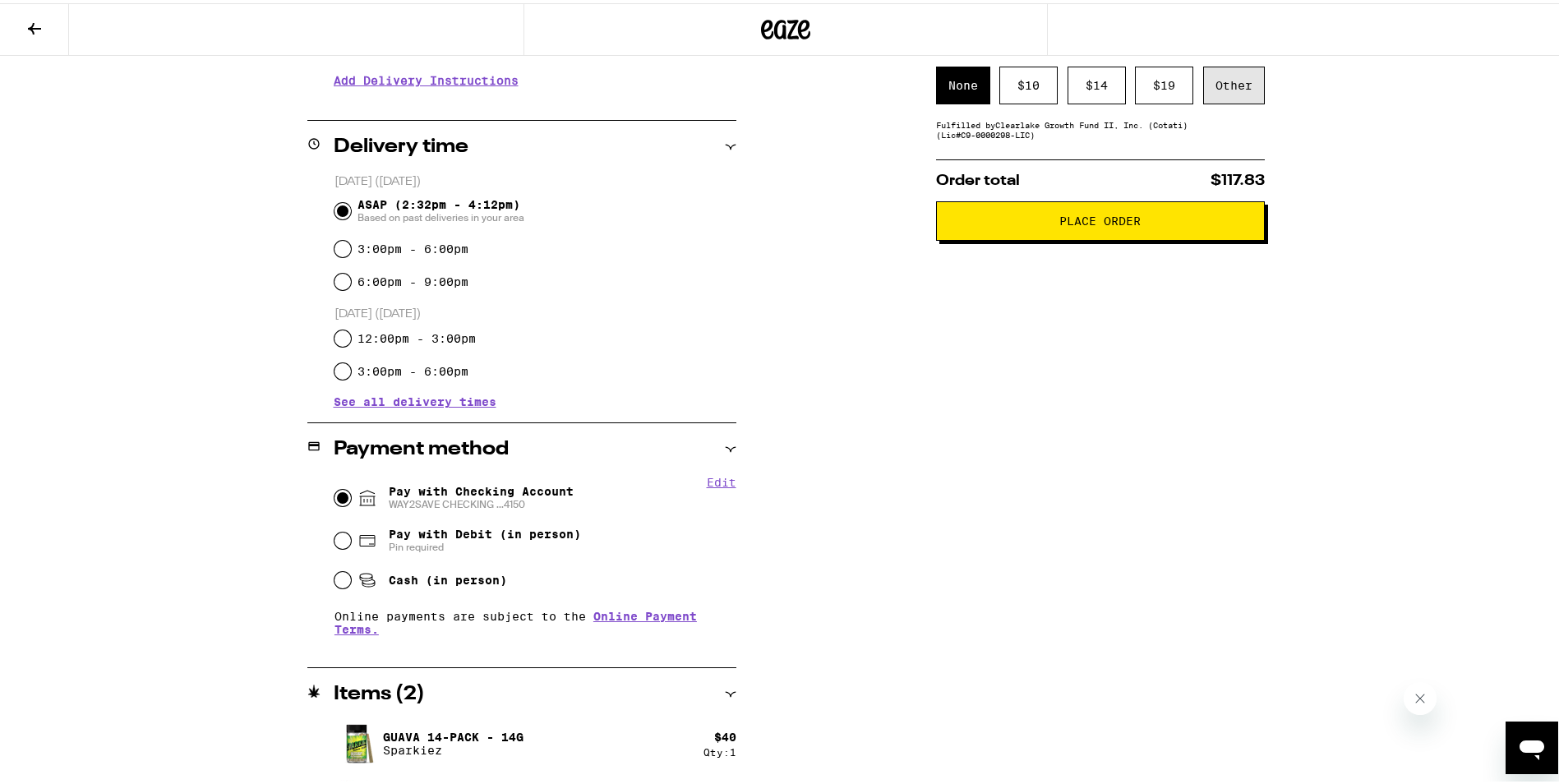
click at [1222, 82] on div "Other" at bounding box center [1234, 82] width 61 height 38
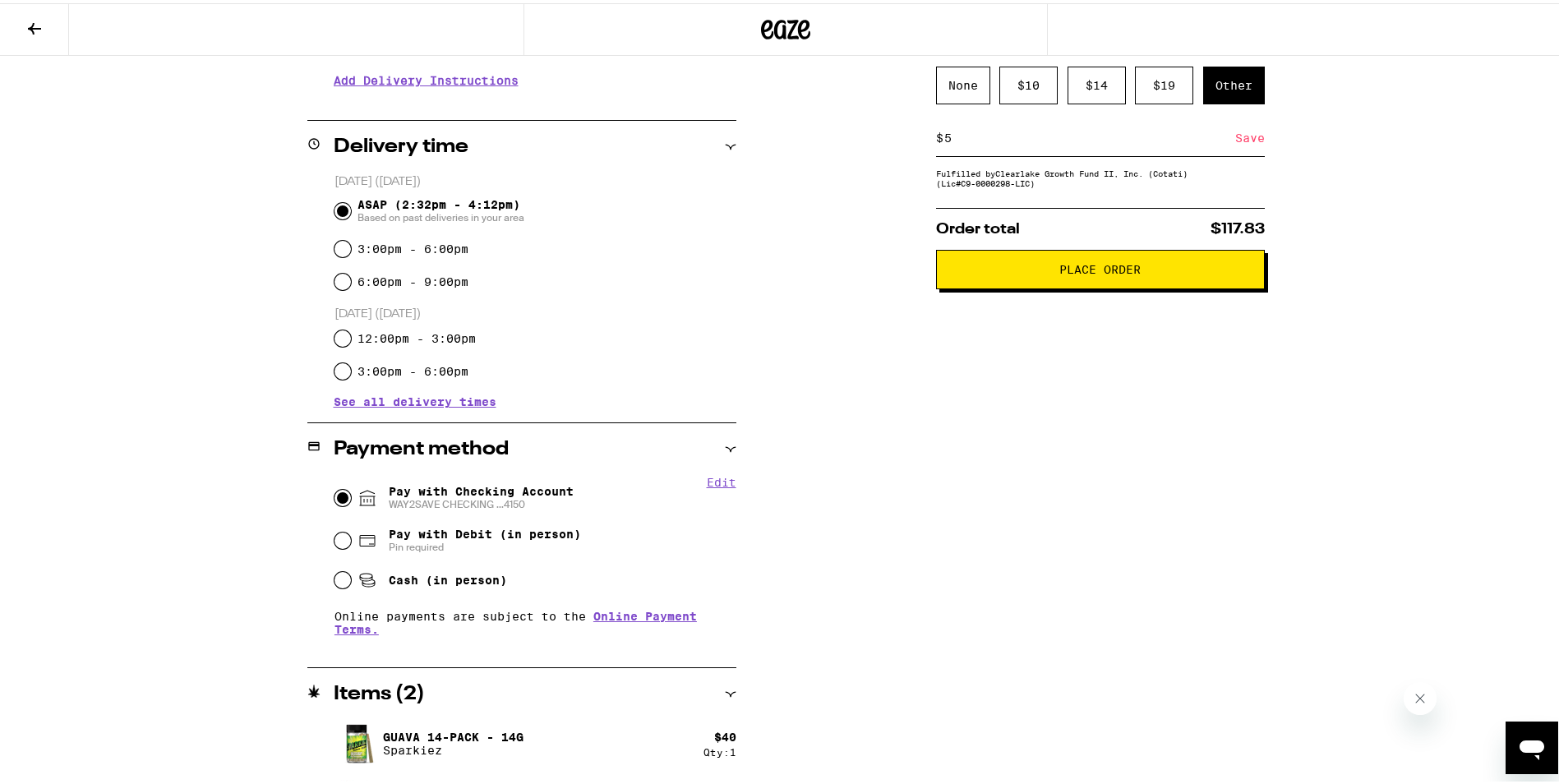
type input "5"
click at [1242, 134] on div "Save" at bounding box center [1251, 135] width 30 height 36
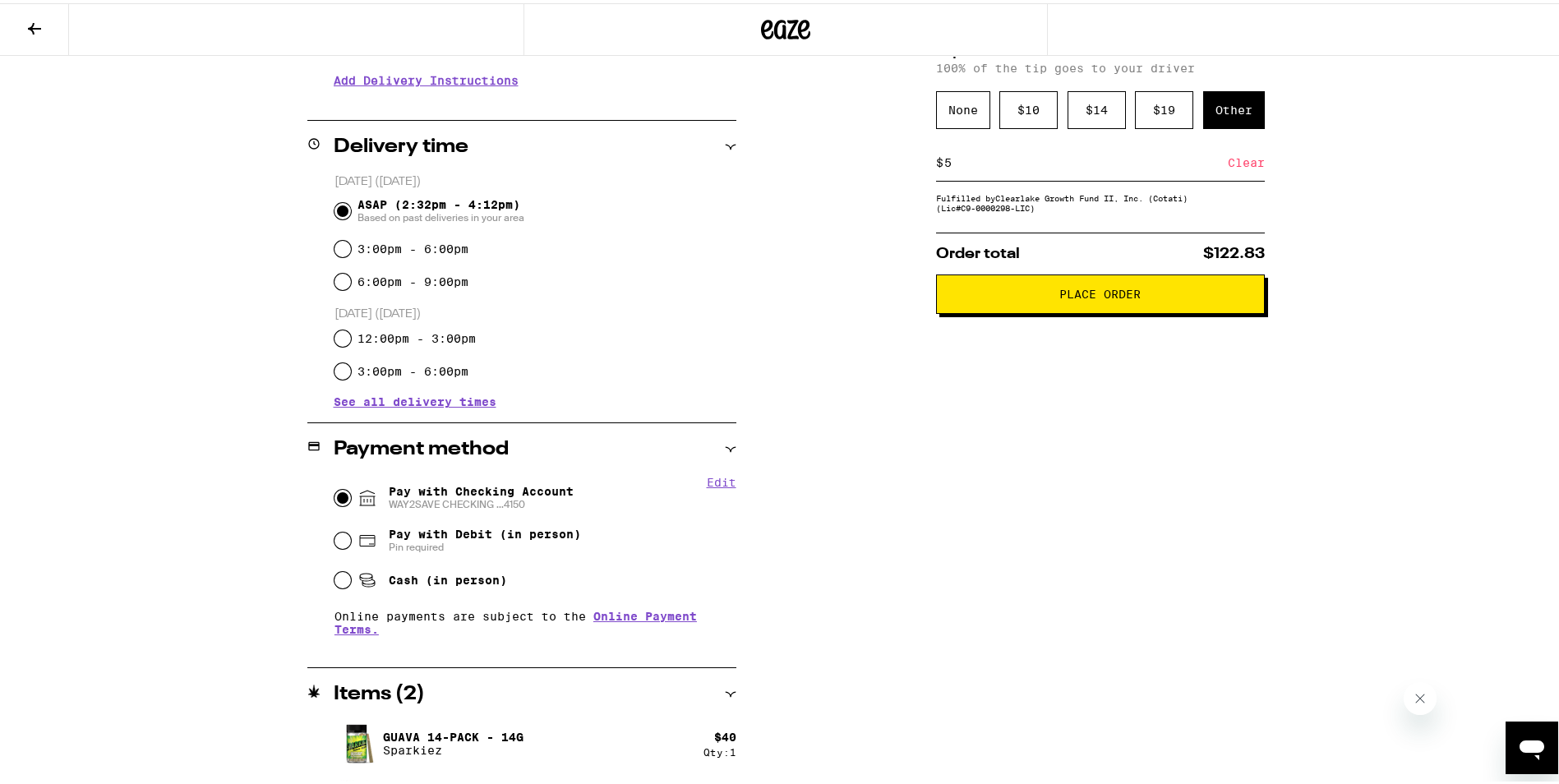
scroll to position [393, 0]
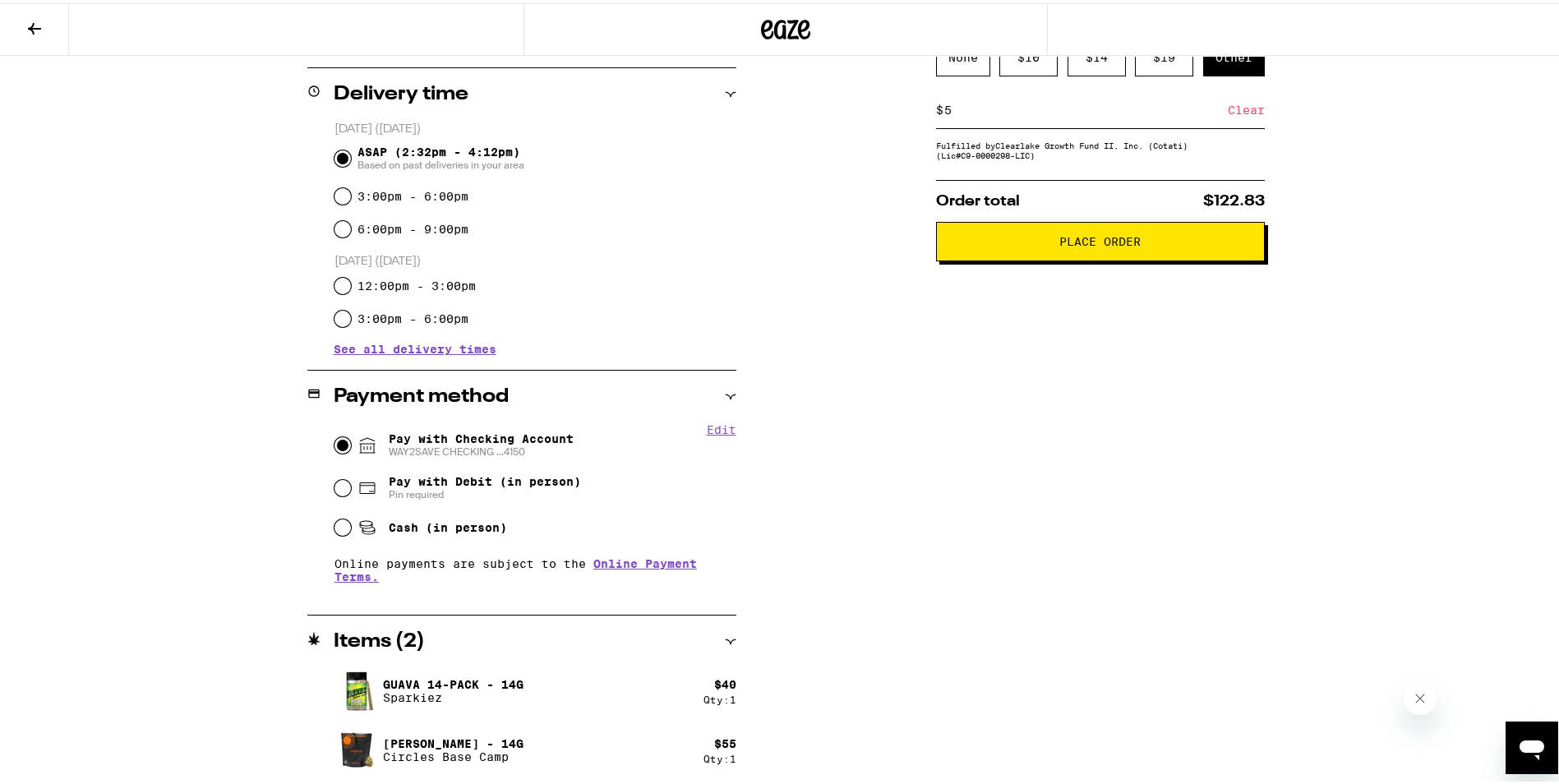
click at [1156, 242] on span "Place Order" at bounding box center [1101, 238] width 301 height 11
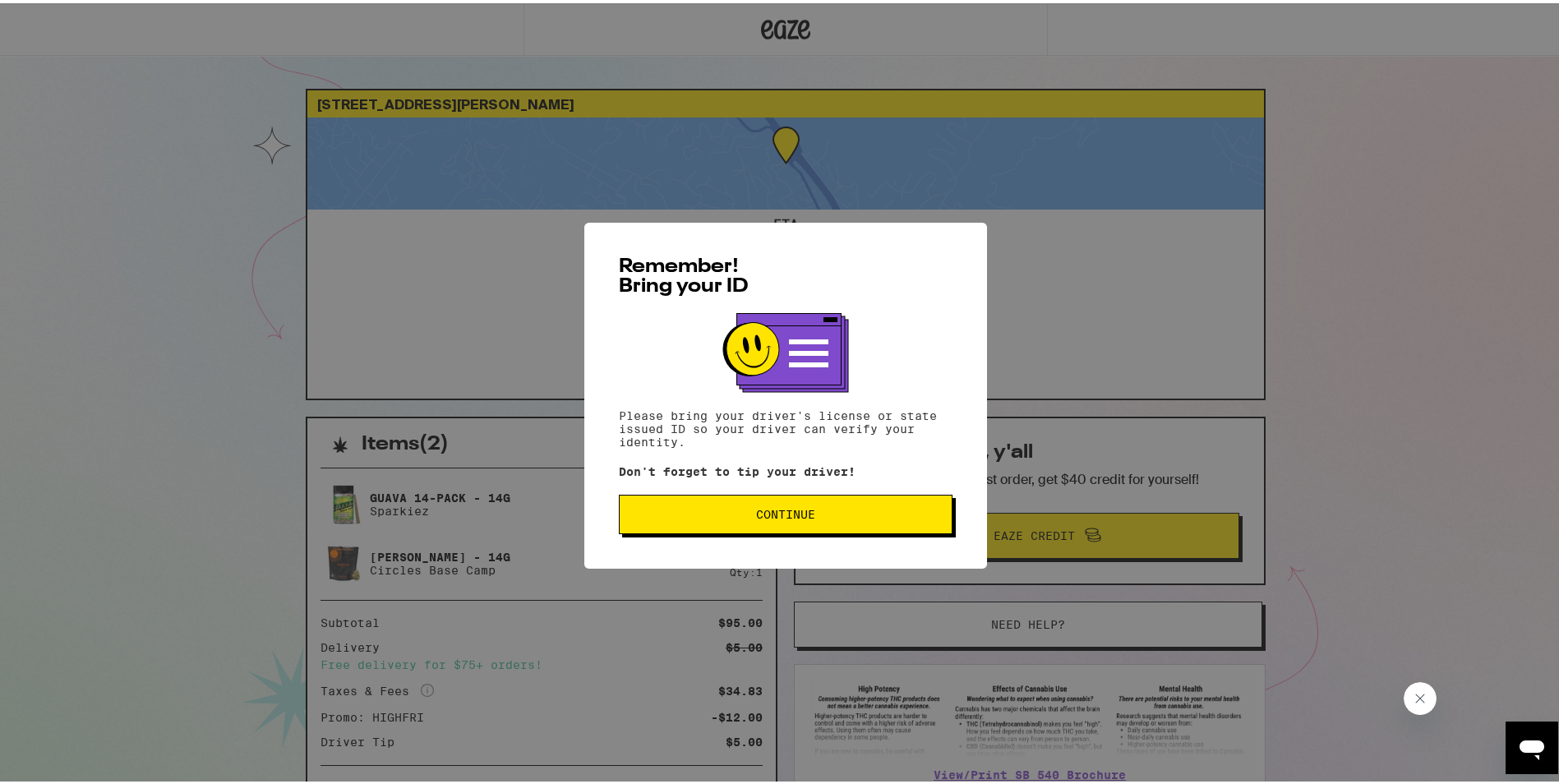
click at [806, 503] on button "Continue" at bounding box center [785, 511] width 334 height 39
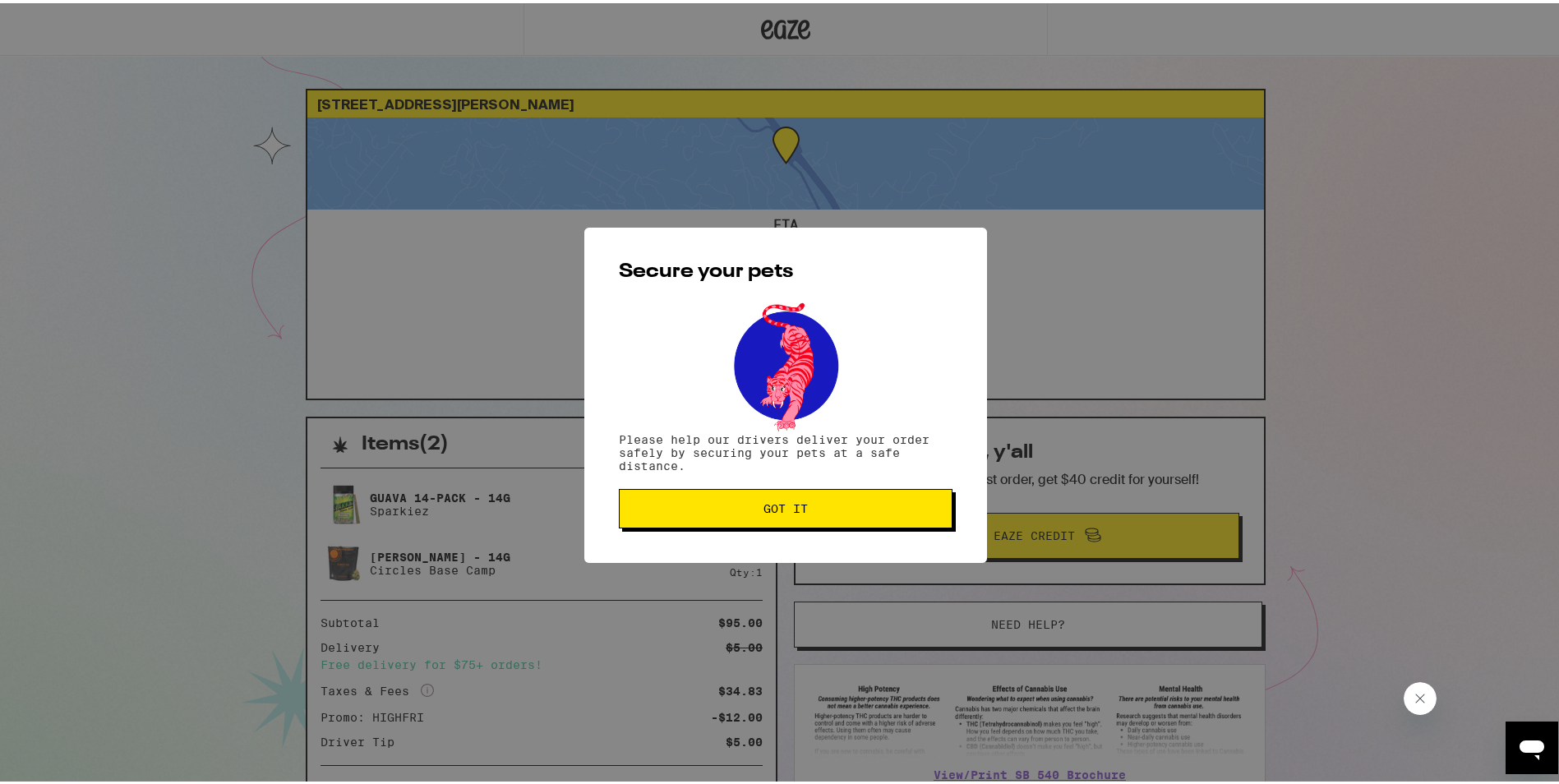
click at [806, 503] on span "Got it" at bounding box center [785, 505] width 306 height 11
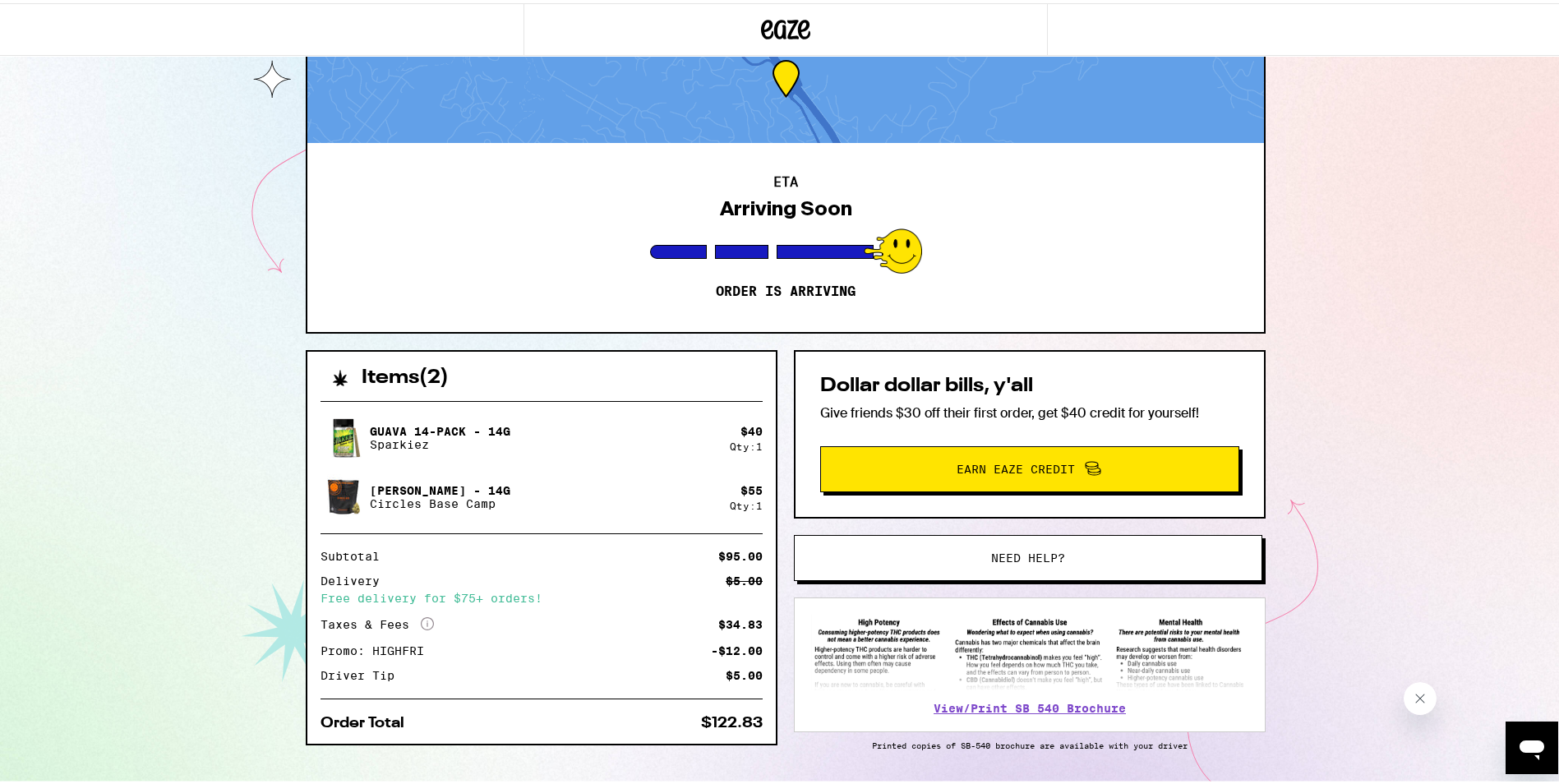
scroll to position [115, 0]
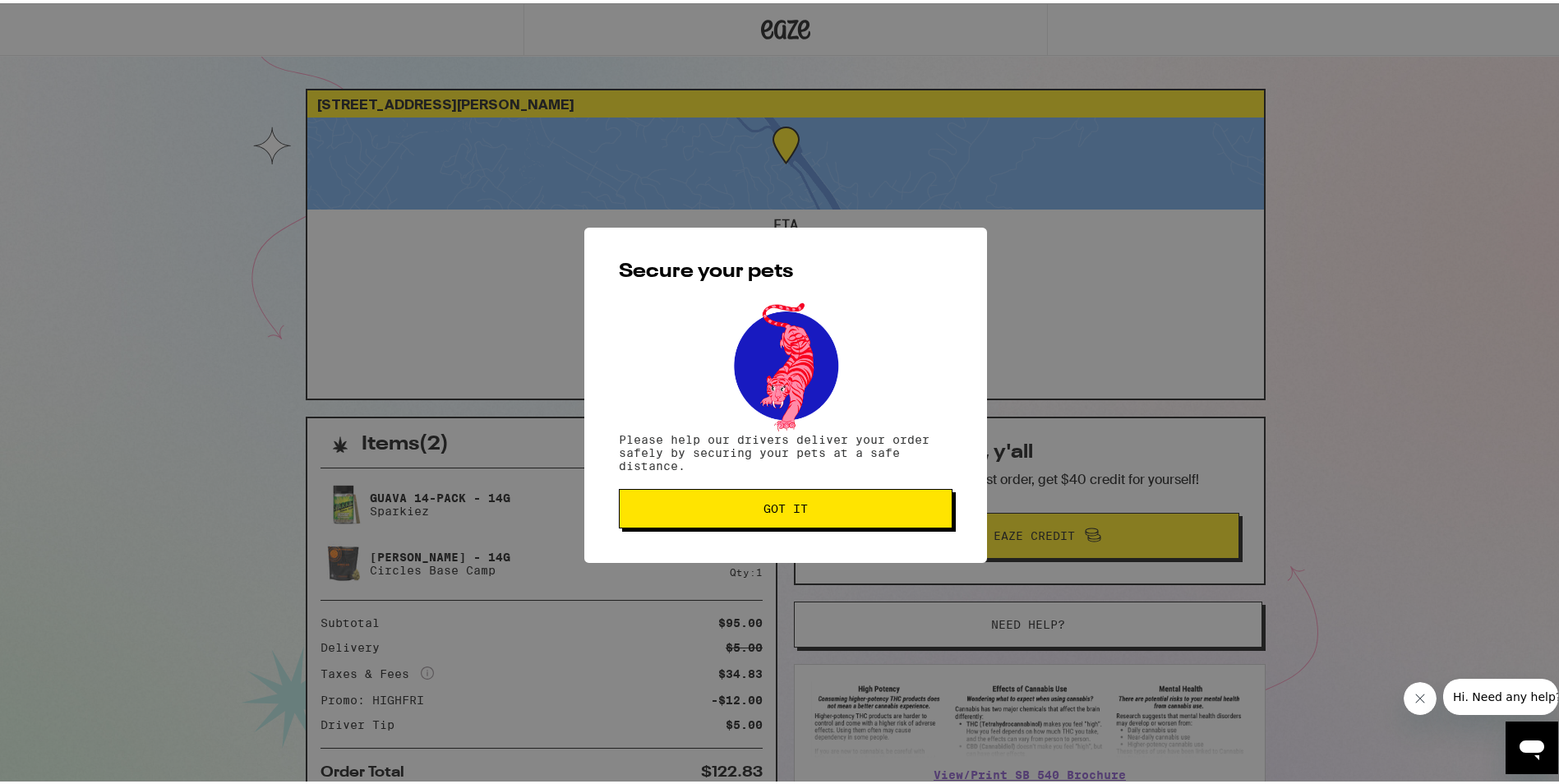
click at [906, 516] on button "Got it" at bounding box center [785, 505] width 334 height 39
